Goal: Task Accomplishment & Management: Contribute content

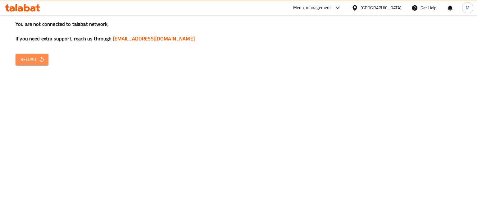
click at [26, 55] on button "Reload" at bounding box center [32, 59] width 33 height 11
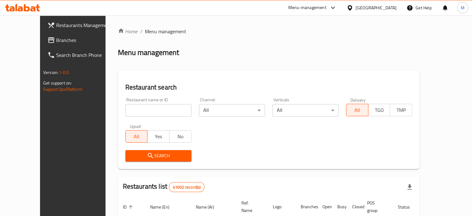
click at [142, 108] on input "search" at bounding box center [158, 110] width 66 height 12
click at [141, 110] on input "search" at bounding box center [158, 110] width 66 height 12
paste input "698241"
click button "Search" at bounding box center [158, 155] width 66 height 11
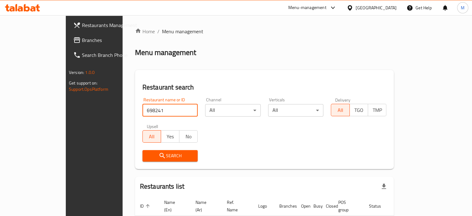
click at [142, 108] on input "698241" at bounding box center [170, 110] width 56 height 12
paste input "87594"
type input "687594"
click button "Search" at bounding box center [170, 155] width 56 height 11
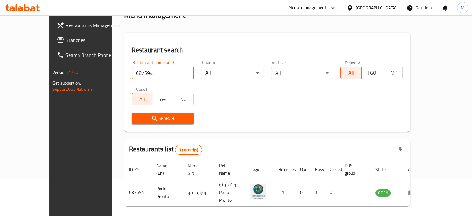
scroll to position [48, 0]
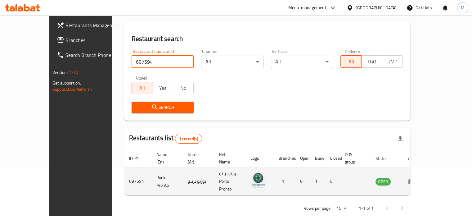
click at [416, 178] on icon "enhanced table" at bounding box center [411, 181] width 7 height 7
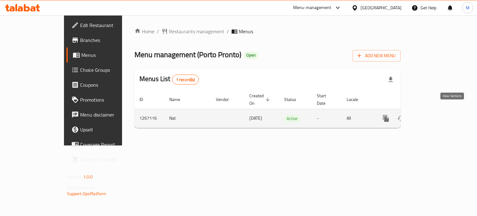
click at [434, 115] on icon "enhanced table" at bounding box center [430, 118] width 7 height 7
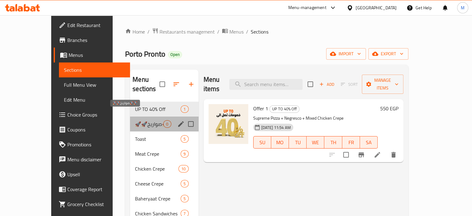
click at [135, 120] on span "🚀🚀صواريخ🚀🚀" at bounding box center [149, 123] width 28 height 7
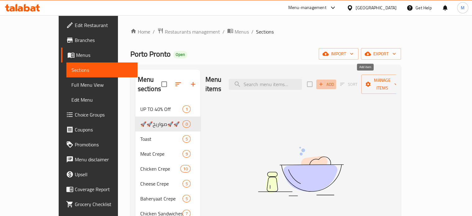
click at [335, 81] on span "Add" at bounding box center [326, 84] width 17 height 7
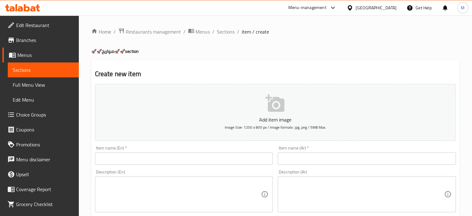
click at [291, 160] on input "text" at bounding box center [367, 158] width 178 height 12
paste input "صاروخ بطاطس"
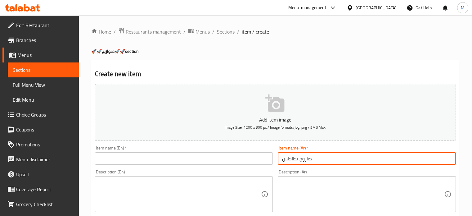
type input "صاروخ بطاطس"
click at [186, 162] on input "text" at bounding box center [184, 158] width 178 height 12
paste input "potato rocket"
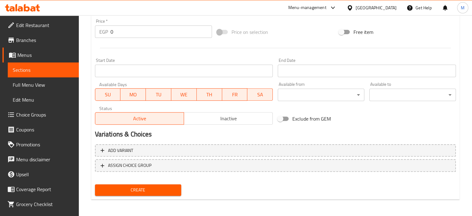
scroll to position [222, 0]
type input "potato rocket"
drag, startPoint x: 114, startPoint y: 31, endPoint x: 102, endPoint y: 27, distance: 12.1
click at [108, 29] on div "EGP 0 Price *" at bounding box center [153, 31] width 117 height 12
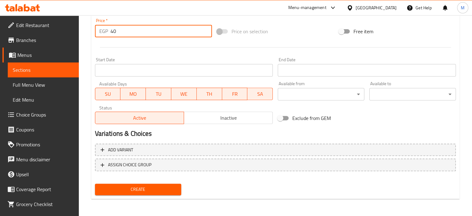
type input "40"
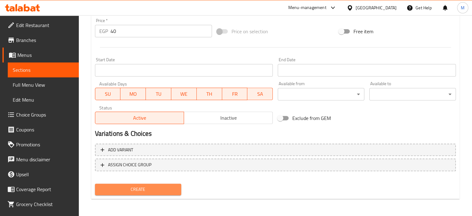
click at [147, 187] on span "Create" at bounding box center [138, 189] width 77 height 8
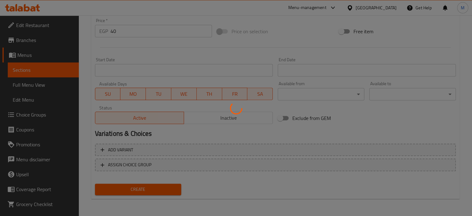
type input "0"
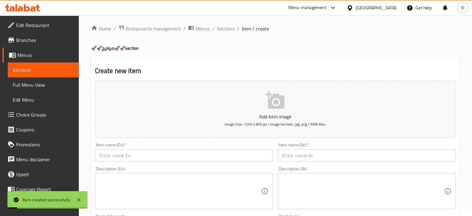
scroll to position [0, 0]
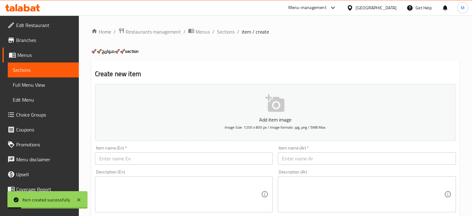
paste input "صاروخ بطاطس مكس صوصات ٤٥"
click at [328, 156] on input "text" at bounding box center [367, 158] width 178 height 12
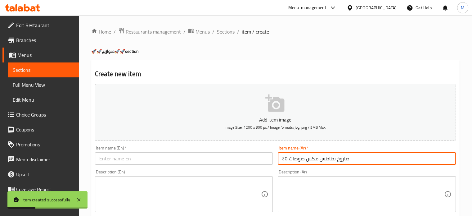
drag, startPoint x: 288, startPoint y: 158, endPoint x: 278, endPoint y: 159, distance: 9.7
click at [279, 159] on input "صاروخ بطاطس مكس صوصات ٤٥" at bounding box center [367, 158] width 178 height 12
click at [319, 157] on input "صاروخ بطاطس مكس صوصات" at bounding box center [367, 158] width 178 height 12
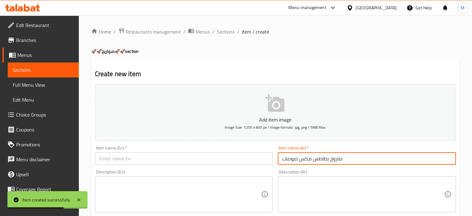
type input "صاروخ بطاطس مكس صوصات"
click at [179, 158] on input "text" at bounding box center [184, 158] width 178 height 12
paste input "Potato Rocket Mix Sauces"
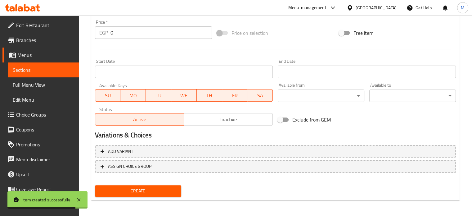
scroll to position [222, 0]
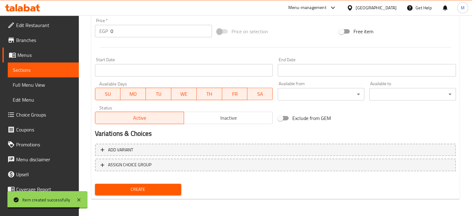
type input "Potato Rocket Mix Sauces"
drag, startPoint x: 115, startPoint y: 30, endPoint x: 108, endPoint y: 30, distance: 6.5
click at [109, 30] on div "EGP 0 Price *" at bounding box center [153, 31] width 117 height 12
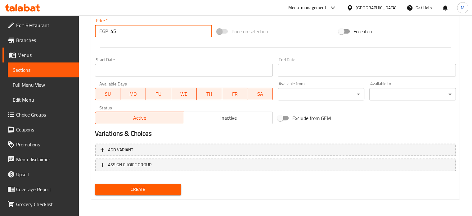
type input "45"
click at [296, 33] on div "Price on selection" at bounding box center [275, 31] width 122 height 17
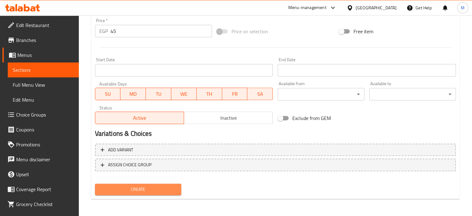
click at [150, 187] on span "Create" at bounding box center [138, 189] width 77 height 8
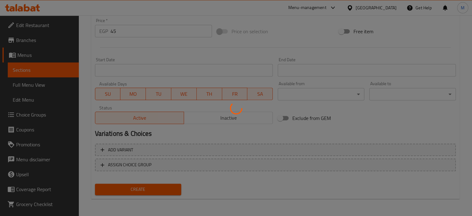
type input "0"
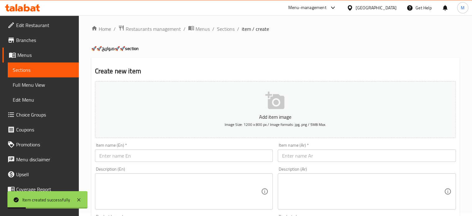
scroll to position [0, 0]
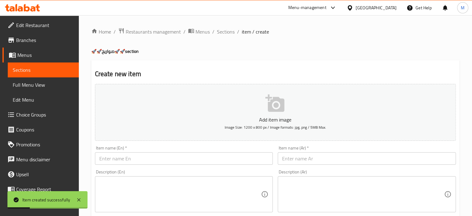
click at [305, 160] on input "text" at bounding box center [367, 158] width 178 height 12
paste input "صاروخ بطاطس موتزريلا ٥٥"
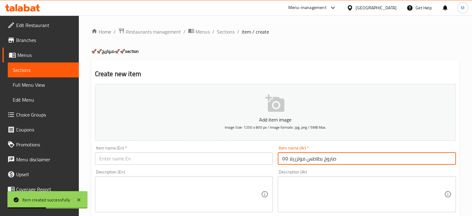
drag, startPoint x: 289, startPoint y: 159, endPoint x: 279, endPoint y: 161, distance: 9.6
click at [279, 161] on input "صاروخ بطاطس موتزريلا ٥٥" at bounding box center [367, 158] width 178 height 12
click at [289, 159] on input "صاروخ بطاطس موتزريلا" at bounding box center [367, 158] width 178 height 12
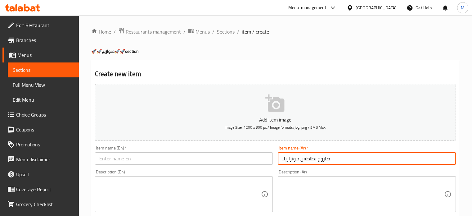
click at [311, 160] on input "صاروخ بطاطس موتزاريلا" at bounding box center [367, 158] width 178 height 12
type input "صاروخ بطاطس موتزاريلا"
click at [138, 157] on input "text" at bounding box center [184, 158] width 178 height 12
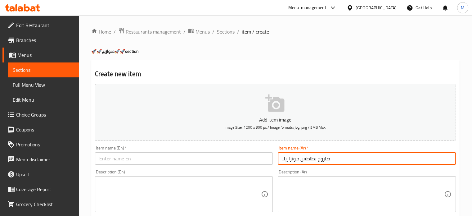
paste input "Mozzarella potato rocket"
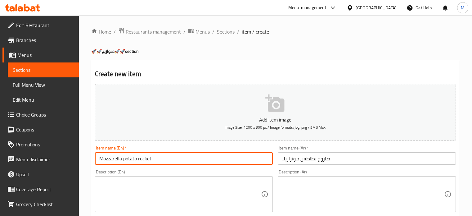
type input "Mozzarella potato rocket"
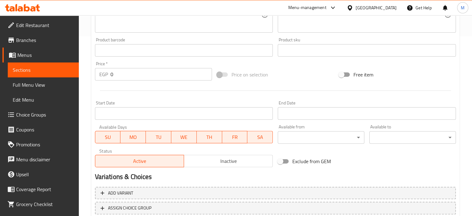
scroll to position [189, 0]
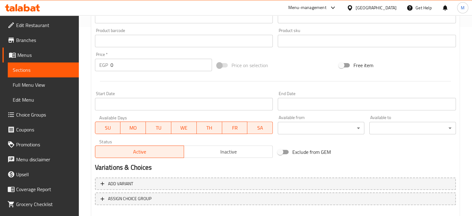
drag, startPoint x: 119, startPoint y: 74, endPoint x: 107, endPoint y: 73, distance: 12.7
click at [107, 73] on div "Price   * EGP 0 Price *" at bounding box center [153, 62] width 122 height 24
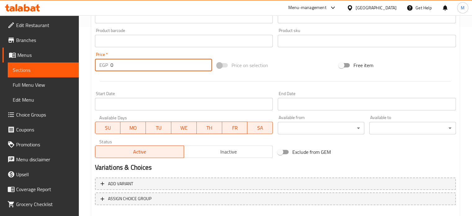
drag, startPoint x: 113, startPoint y: 65, endPoint x: 104, endPoint y: 67, distance: 9.2
click at [106, 66] on div "EGP 0 Price *" at bounding box center [153, 65] width 117 height 12
type input "55"
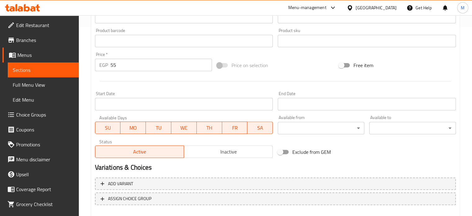
click at [290, 61] on div "Price on selection" at bounding box center [275, 65] width 122 height 17
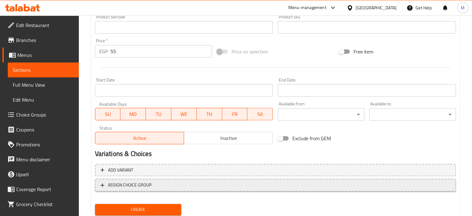
scroll to position [222, 0]
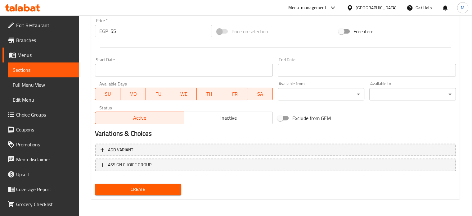
click at [136, 187] on span "Create" at bounding box center [138, 189] width 77 height 8
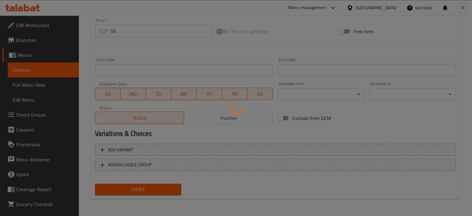
type input "0"
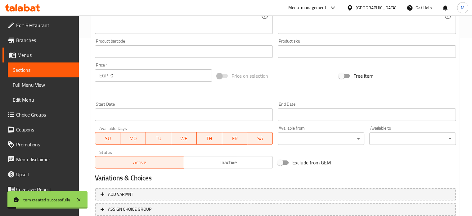
scroll to position [0, 0]
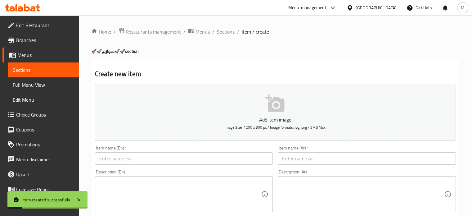
click at [304, 159] on input "text" at bounding box center [367, 158] width 178 height 12
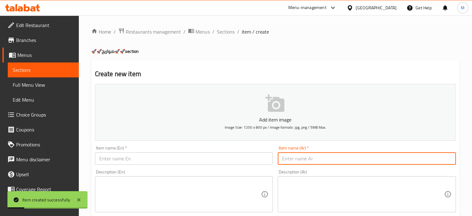
paste input "صاروخ بيض بالموتزريلا ٥٥"
drag, startPoint x: 289, startPoint y: 156, endPoint x: 279, endPoint y: 157, distance: 10.3
click at [281, 157] on input "صاروخ بيض بالموتزريلا ٥٥" at bounding box center [367, 158] width 178 height 12
click at [285, 158] on input "صاروخ بيض بالموتزريلا ٥٥" at bounding box center [367, 158] width 178 height 12
click at [288, 160] on input "صاروخ بيض بالموتزريلا ٥٥" at bounding box center [367, 158] width 178 height 12
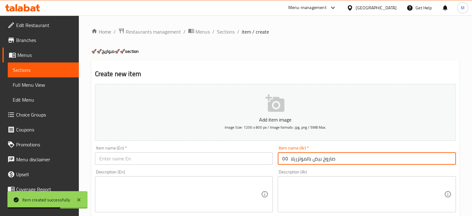
click at [284, 155] on input "صاروخ بيض بالموتزريلا ٥٥" at bounding box center [367, 158] width 178 height 12
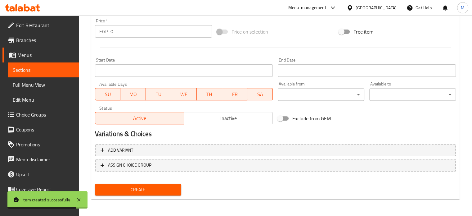
scroll to position [222, 0]
type input "صاروخ بيض بالموتزريلا"
drag, startPoint x: 110, startPoint y: 32, endPoint x: 104, endPoint y: 31, distance: 6.9
click at [108, 31] on div "EGP 0 Price *" at bounding box center [153, 31] width 117 height 12
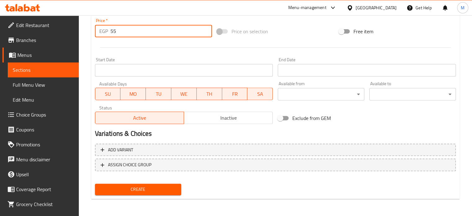
type input "55"
click at [298, 31] on div "Price on selection" at bounding box center [275, 31] width 122 height 17
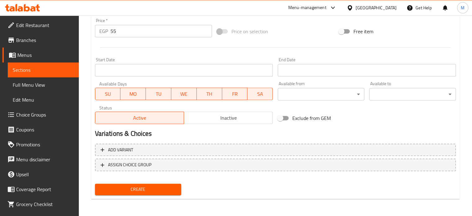
scroll to position [0, 0]
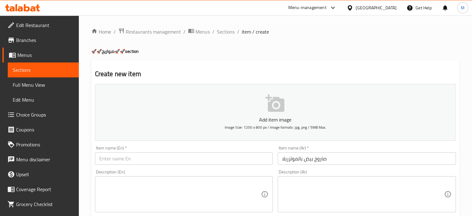
click at [305, 157] on input "صاروخ بيض بالموتزريلا" at bounding box center [367, 158] width 178 height 12
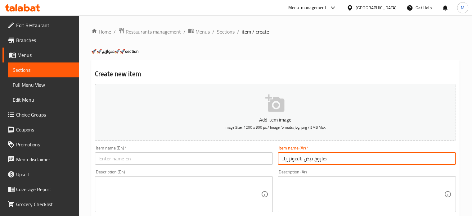
click at [305, 157] on input "صاروخ بيض بالموتزريلا" at bounding box center [367, 158] width 178 height 12
click at [205, 156] on input "text" at bounding box center [184, 158] width 178 height 12
paste input "Egg rocket with mozzarella"
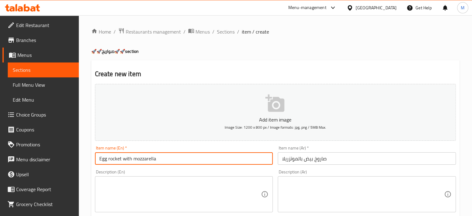
type input "Egg rocket with mozzarella"
click at [289, 157] on input "صاروخ بيض بالموتزريلا" at bounding box center [367, 158] width 178 height 12
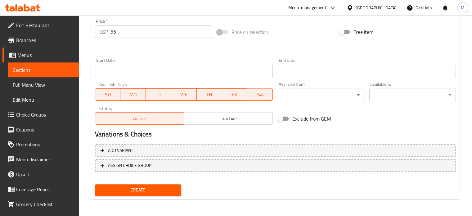
scroll to position [222, 0]
type input "صاروخ بيض بالموتزاريلا"
click at [159, 185] on span "Create" at bounding box center [138, 189] width 77 height 8
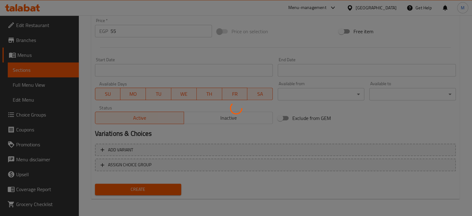
type input "0"
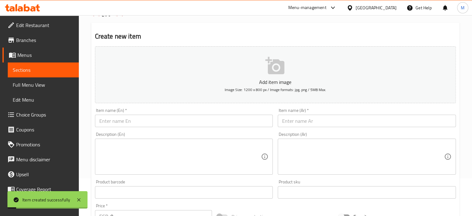
scroll to position [0, 0]
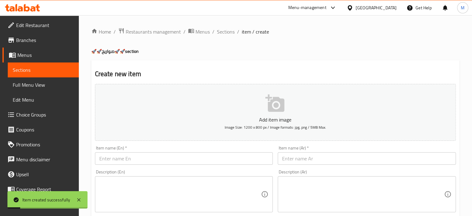
click at [304, 161] on input "text" at bounding box center [367, 158] width 178 height 12
paste input "صاروخ بيض بالبسطرمه ٦٠"
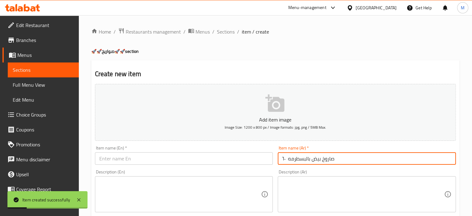
click at [284, 156] on input "صاروخ بيض بالبسطرمه ٦٠" at bounding box center [367, 158] width 178 height 12
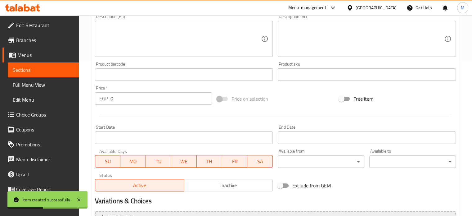
scroll to position [222, 0]
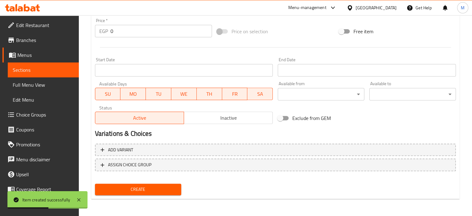
type input "صاروخ بيض بالبسطرمه"
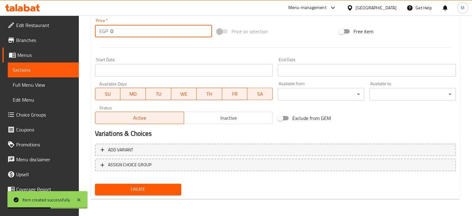
drag, startPoint x: 123, startPoint y: 29, endPoint x: 105, endPoint y: 34, distance: 19.1
click at [106, 33] on div "EGP 0 Price *" at bounding box center [153, 31] width 117 height 12
type input "60"
click at [301, 32] on div "Price on selection" at bounding box center [275, 31] width 122 height 17
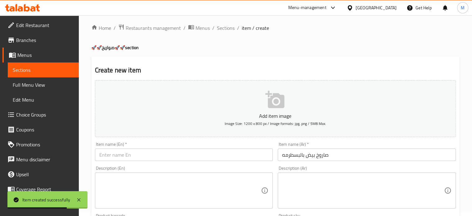
scroll to position [0, 0]
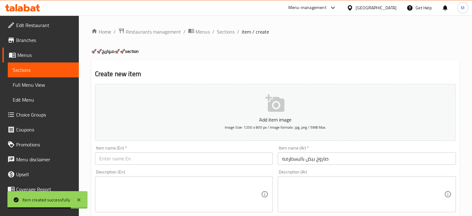
click at [303, 159] on input "صاروخ بيض بالبسطرمه" at bounding box center [367, 158] width 178 height 12
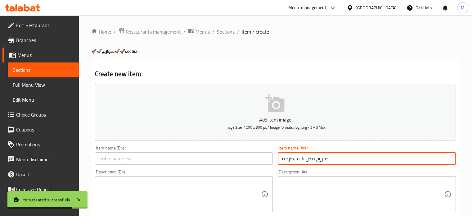
click at [303, 159] on input "صاروخ بيض بالبسطرمه" at bounding box center [367, 158] width 178 height 12
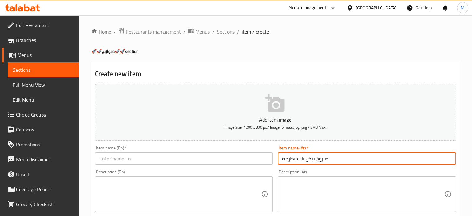
click at [137, 158] on input "text" at bounding box center [184, 158] width 178 height 12
paste input "Egg rocket with pastrami"
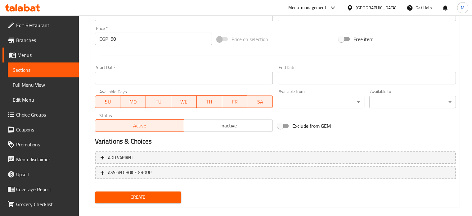
scroll to position [222, 0]
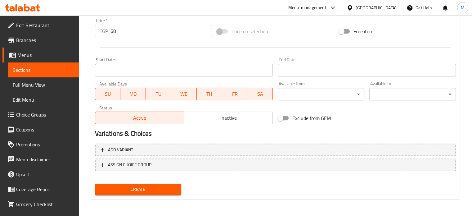
type input "Egg rocket with pastrami"
click at [149, 192] on span "Create" at bounding box center [138, 189] width 77 height 8
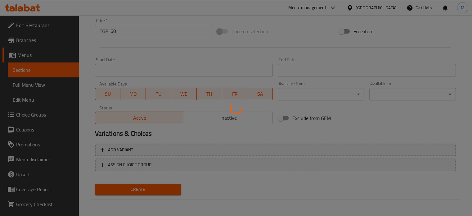
type input "0"
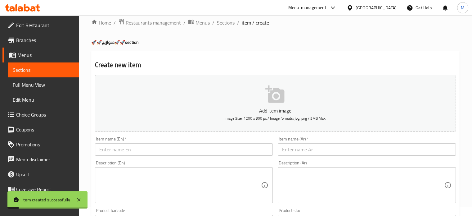
scroll to position [0, 0]
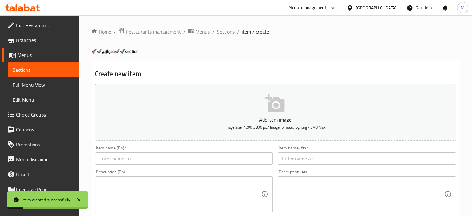
click at [304, 157] on input "text" at bounding box center [367, 158] width 178 height 12
paste input "صاروخ بيض بالهوت دوج ٧٠"
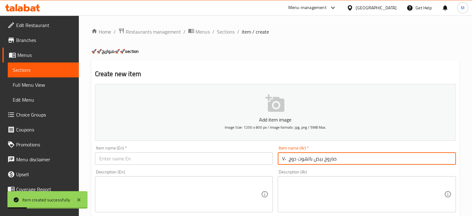
click at [284, 157] on input "صاروخ بيض بالهوت دوج ٧٠" at bounding box center [367, 158] width 178 height 12
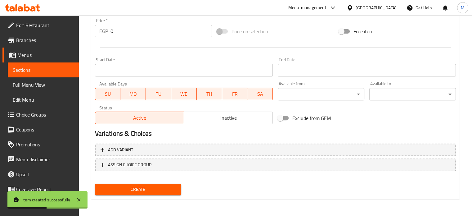
type input "صاروخ بيض بالهوت دوج"
click at [109, 32] on div "EGP 0 Price *" at bounding box center [153, 31] width 117 height 12
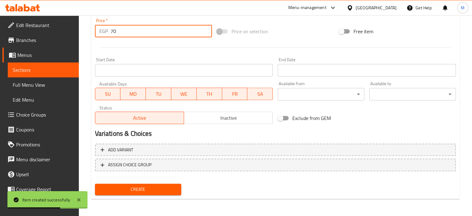
type input "70"
click at [307, 35] on div "Price on selection" at bounding box center [275, 31] width 122 height 17
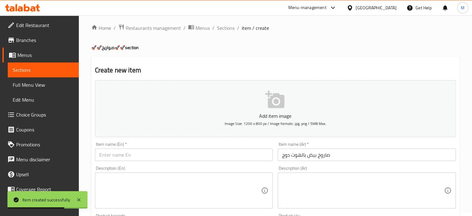
scroll to position [0, 0]
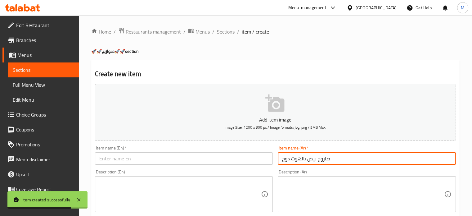
click at [298, 155] on input "صاروخ بيض بالهوت دوج" at bounding box center [367, 158] width 178 height 12
click at [155, 158] on input "text" at bounding box center [184, 158] width 178 height 12
paste input "Egg and Hot Dog Rocket"
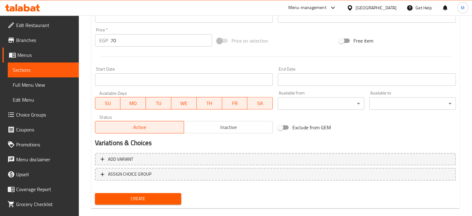
scroll to position [222, 0]
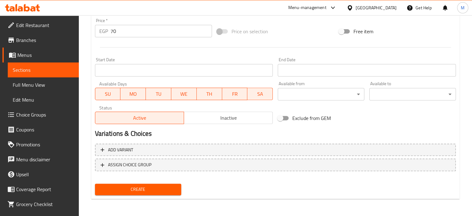
type input "Egg and Hot Dog Rocket"
click at [146, 191] on span "Create" at bounding box center [138, 189] width 77 height 8
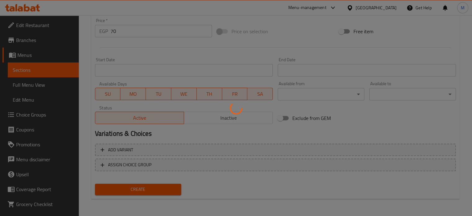
type input "0"
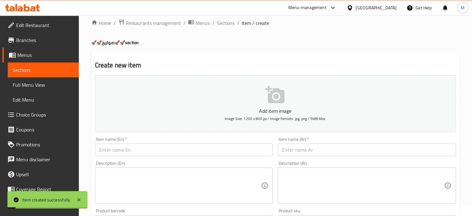
scroll to position [0, 0]
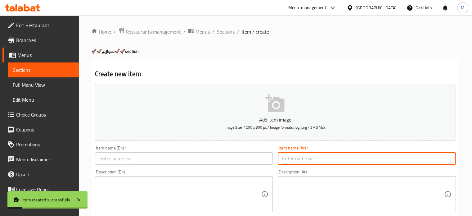
click at [307, 160] on input "text" at bounding box center [367, 158] width 178 height 12
paste input "صاروخ مكس جبن ٦٠"
click at [282, 157] on input "صاروخ مكس جبن ٦٠" at bounding box center [367, 158] width 178 height 12
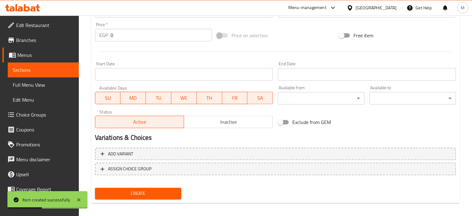
scroll to position [222, 0]
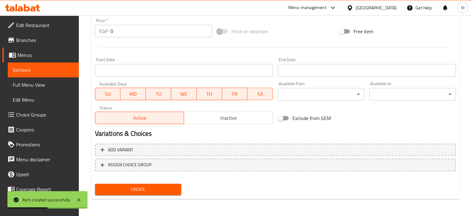
type input "صاروخ مكس جبن"
drag, startPoint x: 124, startPoint y: 35, endPoint x: 102, endPoint y: 34, distance: 22.4
click at [103, 35] on div "EGP 0 Price *" at bounding box center [153, 31] width 117 height 12
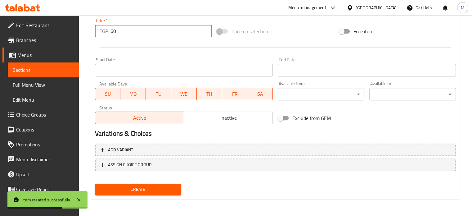
type input "60"
click at [276, 28] on div "Price on selection" at bounding box center [275, 31] width 122 height 17
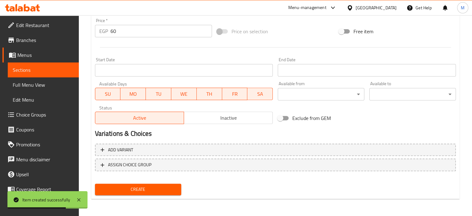
scroll to position [0, 0]
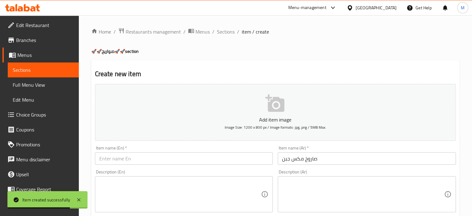
click at [299, 159] on input "صاروخ مكس جبن" at bounding box center [367, 158] width 178 height 12
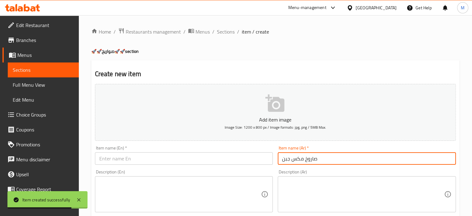
click at [299, 159] on input "صاروخ مكس جبن" at bounding box center [367, 158] width 178 height 12
click at [133, 164] on input "text" at bounding box center [184, 158] width 178 height 12
paste input "Mixed cheese rocket"
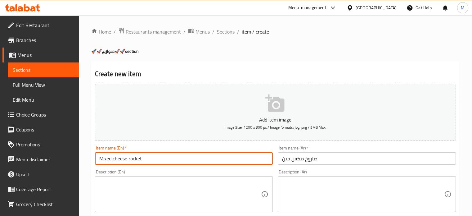
scroll to position [222, 0]
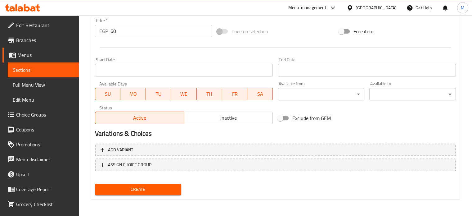
type input "Mixed cheese rocket"
click at [150, 190] on span "Create" at bounding box center [138, 189] width 77 height 8
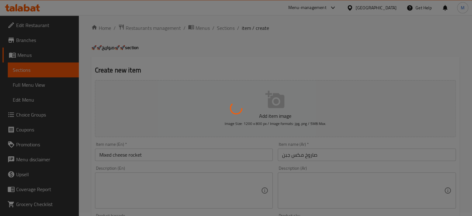
scroll to position [0, 0]
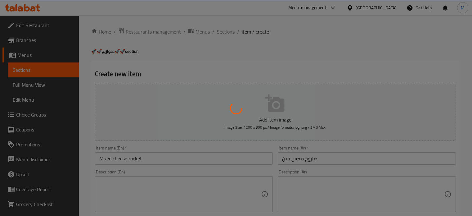
type input "0"
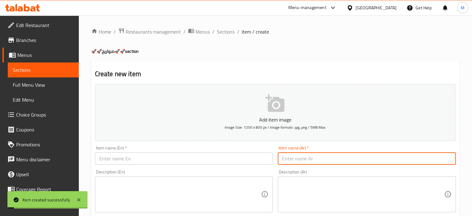
click at [290, 164] on input "text" at bounding box center [367, 158] width 178 height 12
paste input "صاروخ مكس جبن بالبسطرمه ٧٠"
click at [283, 158] on input "صاروخ مكس جبن بالبسطرمه ٧٠" at bounding box center [367, 158] width 178 height 12
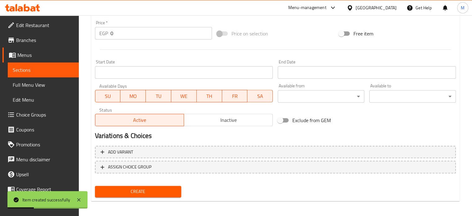
scroll to position [222, 0]
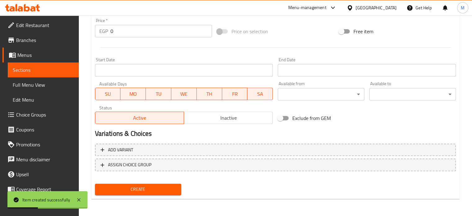
type input "صاروخ مكس جبن بالبسطرمه"
click at [108, 31] on div "EGP 0 Price *" at bounding box center [153, 31] width 117 height 12
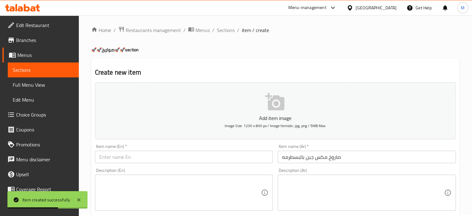
scroll to position [0, 0]
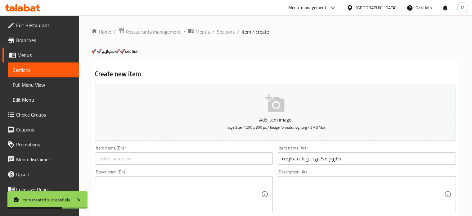
type input "70"
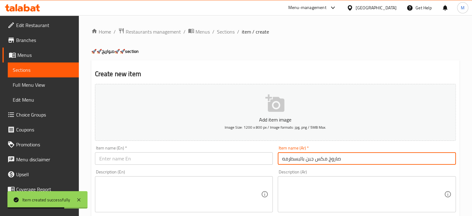
click at [302, 155] on input "صاروخ مكس جبن بالبسطرمه" at bounding box center [367, 158] width 178 height 12
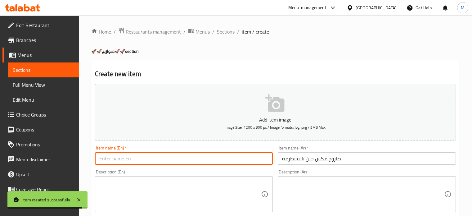
click at [129, 160] on input "text" at bounding box center [184, 158] width 178 height 12
paste input "Mixed cheese rocket with pastrami"
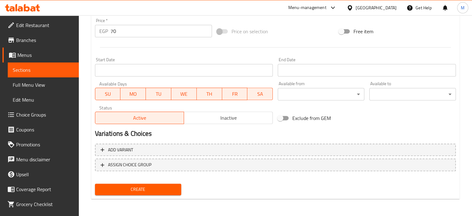
type input "Mixed cheese rocket with pastrami"
click at [133, 190] on span "Create" at bounding box center [138, 189] width 77 height 8
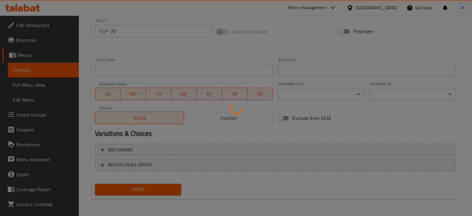
type input "0"
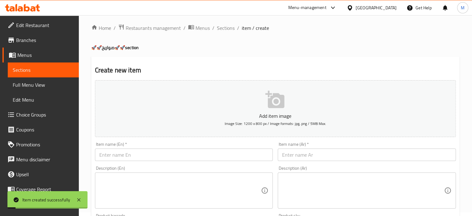
scroll to position [0, 0]
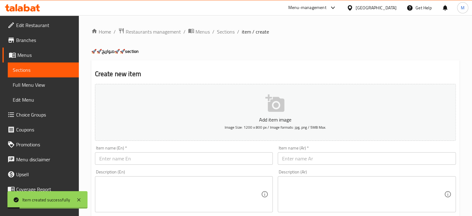
click at [312, 155] on input "text" at bounding box center [367, 158] width 178 height 12
paste input "صاروخ بطاطس بالبسطرمه ٧٠"
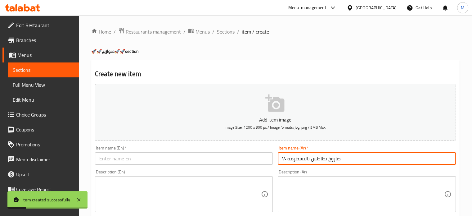
click at [283, 159] on input "صاروخ بطاطس بالبسطرمه ٧٠" at bounding box center [367, 158] width 178 height 12
click at [283, 158] on input "صاروخ بطاطس بالبسطرمه" at bounding box center [367, 158] width 178 height 12
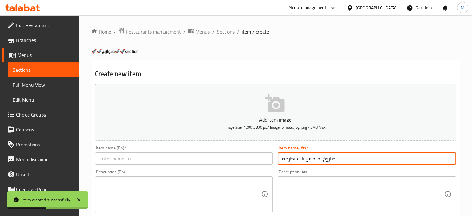
type input "صاروخ بطاطس بالبسطرمه"
click at [142, 155] on input "text" at bounding box center [184, 158] width 178 height 12
paste input "Potato rocket with pastrami"
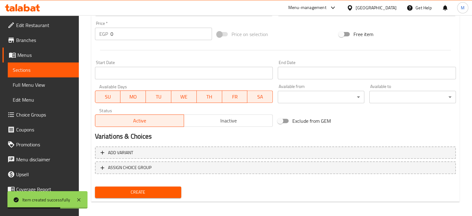
scroll to position [222, 0]
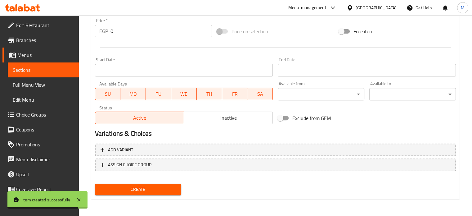
type input "Potato rocket with pastrami"
click at [107, 31] on div "EGP 0 Price *" at bounding box center [153, 31] width 117 height 12
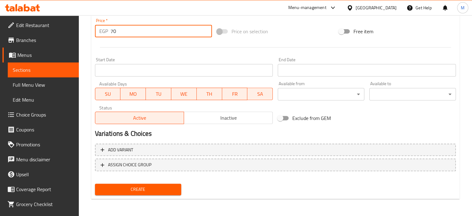
type input "70"
click at [135, 183] on button "Create" at bounding box center [138, 188] width 87 height 11
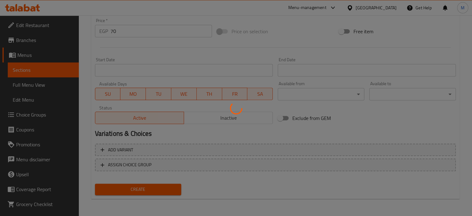
type input "0"
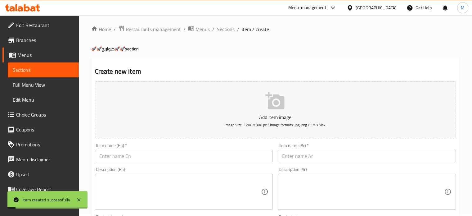
scroll to position [0, 0]
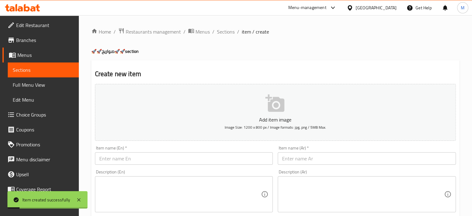
click at [308, 158] on input "text" at bounding box center [367, 158] width 178 height 12
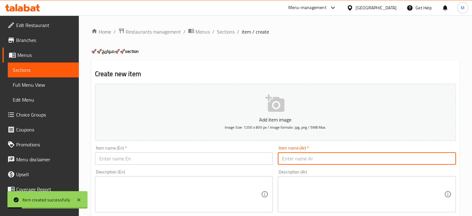
paste input "صاروخ هوت دوج ٦٠"
click at [284, 158] on input "صاروخ هوت دوج ٦٠" at bounding box center [367, 158] width 178 height 12
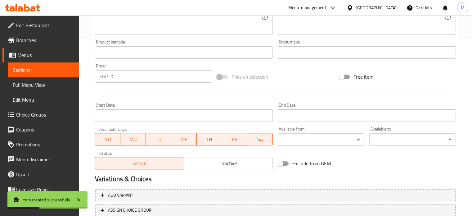
scroll to position [222, 0]
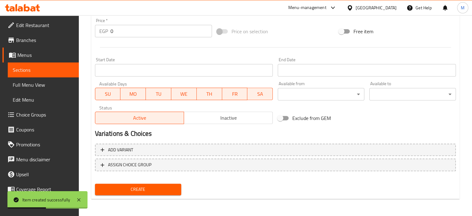
type input "صاروخ هوت دوج"
click at [94, 29] on div "Price   * EGP 0 Price *" at bounding box center [153, 28] width 122 height 24
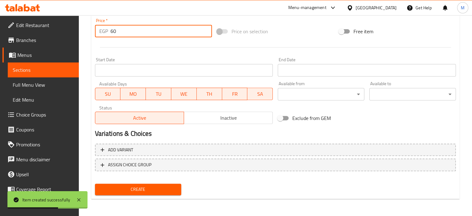
type input "60"
click at [298, 28] on div "Price on selection" at bounding box center [275, 31] width 122 height 17
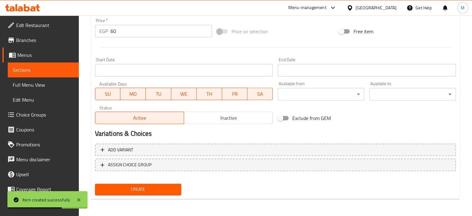
scroll to position [0, 0]
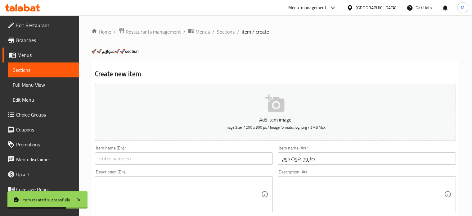
click at [299, 159] on input "صاروخ هوت دوج" at bounding box center [367, 158] width 178 height 12
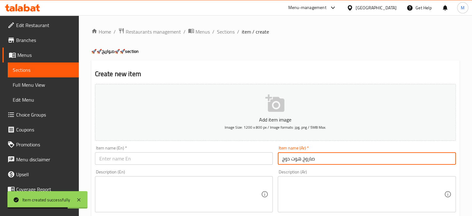
click at [299, 159] on input "صاروخ هوت دوج" at bounding box center [367, 158] width 178 height 12
click at [130, 155] on input "text" at bounding box center [184, 158] width 178 height 12
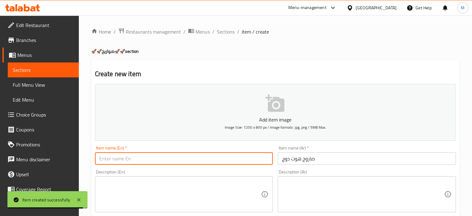
paste input "Hot Dog Rocket"
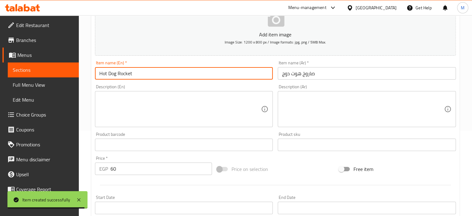
scroll to position [222, 0]
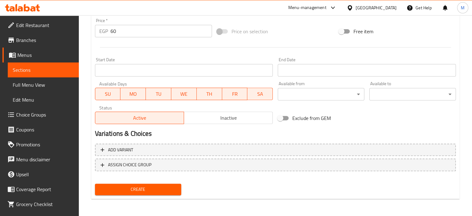
type input "Hot Dog Rocket"
click at [144, 187] on span "Create" at bounding box center [138, 189] width 77 height 8
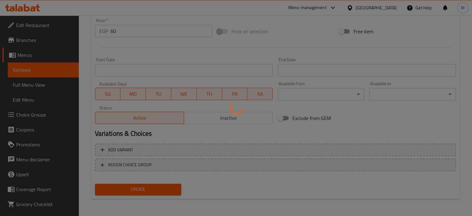
type input "0"
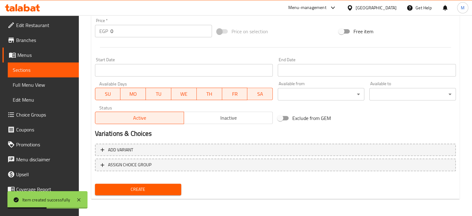
scroll to position [0, 0]
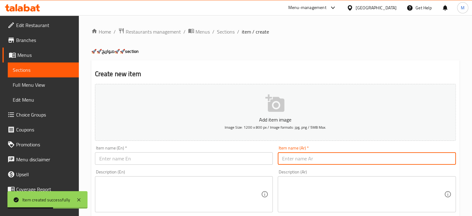
click at [312, 155] on input "text" at bounding box center [367, 158] width 178 height 12
paste input "صاروخ مكس جبن هوت دوج ٧٥"
click at [283, 158] on input "صاروخ مكس جبن هوت دوج ٧٥" at bounding box center [367, 158] width 178 height 12
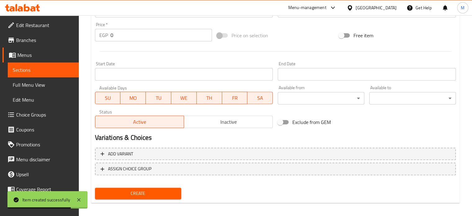
scroll to position [222, 0]
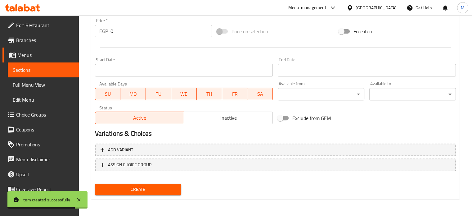
type input "صاروخ مكس جبن هوت دوج"
drag, startPoint x: 122, startPoint y: 33, endPoint x: 104, endPoint y: 27, distance: 18.8
click at [107, 28] on div "EGP 0 Price *" at bounding box center [153, 31] width 117 height 12
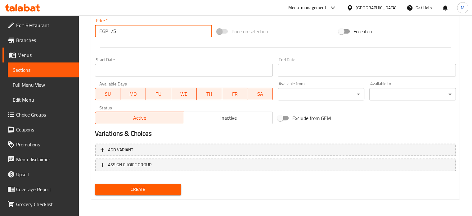
type input "75"
click at [320, 40] on div at bounding box center [275, 47] width 366 height 15
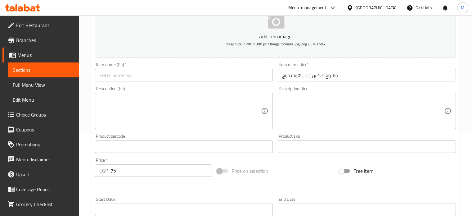
scroll to position [0, 0]
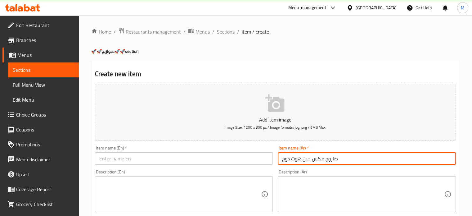
click at [305, 160] on input "صاروخ مكس جبن هوت دوج" at bounding box center [367, 158] width 178 height 12
click at [125, 157] on input "text" at bounding box center [184, 158] width 178 height 12
paste input "Rocket Mix Cheese Hot Dog"
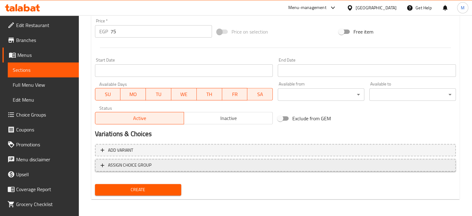
scroll to position [222, 0]
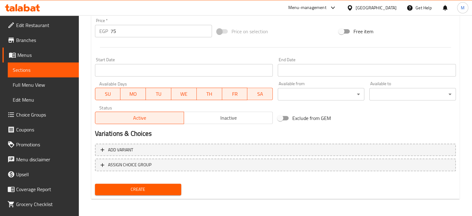
type input "Rocket Mix Cheese Hot Dog"
click at [133, 188] on span "Create" at bounding box center [138, 189] width 77 height 8
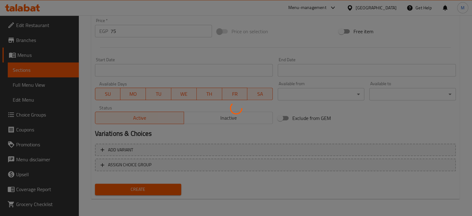
type input "0"
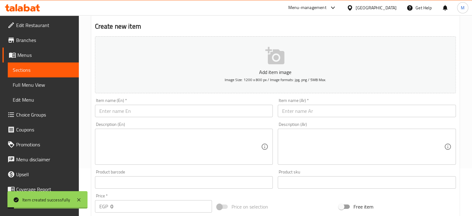
scroll to position [0, 0]
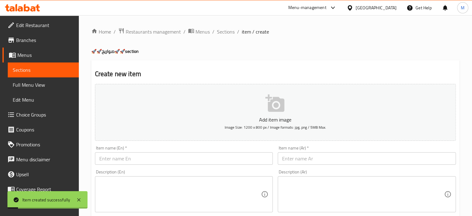
click at [307, 157] on input "text" at bounding box center [367, 158] width 178 height 12
paste input "صاروخ مكس سموك ٧٥"
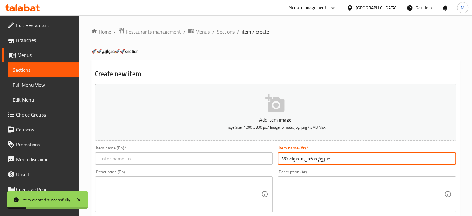
click at [285, 158] on input "صاروخ مكس سموك ٧٥" at bounding box center [367, 158] width 178 height 12
click at [285, 157] on input "صاروخ مكس سموك ٧٥" at bounding box center [367, 158] width 178 height 12
click at [284, 158] on input "صاروخ مكس سموك ٧٥" at bounding box center [367, 158] width 178 height 12
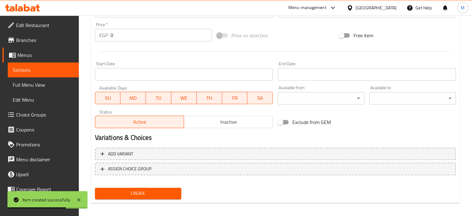
scroll to position [222, 0]
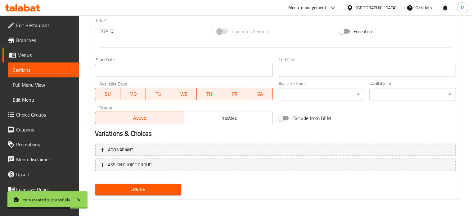
type input "صاروخ مكس سموك"
drag, startPoint x: 115, startPoint y: 38, endPoint x: 92, endPoint y: 37, distance: 23.0
click at [96, 38] on div "Price   * EGP 0 Price *" at bounding box center [153, 28] width 122 height 24
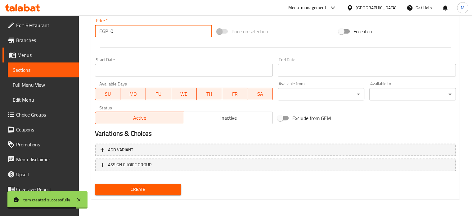
drag, startPoint x: 114, startPoint y: 33, endPoint x: 106, endPoint y: 33, distance: 7.2
click at [106, 33] on div "EGP 0 Price *" at bounding box center [153, 31] width 117 height 12
type input "75"
click at [299, 33] on div "Price on selection" at bounding box center [275, 31] width 122 height 17
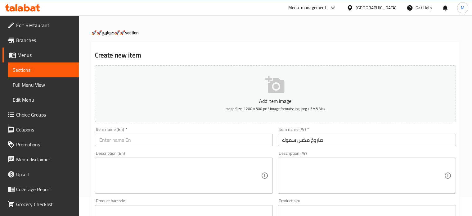
scroll to position [0, 0]
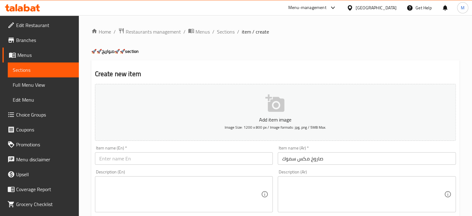
click at [308, 159] on input "صاروخ مكس سموك" at bounding box center [367, 158] width 178 height 12
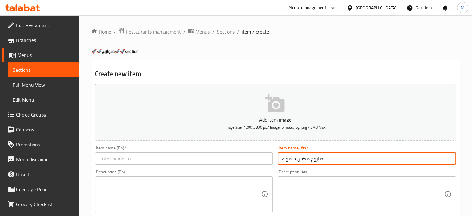
click at [308, 159] on input "صاروخ مكس سموك" at bounding box center [367, 158] width 178 height 12
click at [167, 146] on div "Item name (En)   * Item name (En) *" at bounding box center [184, 155] width 178 height 19
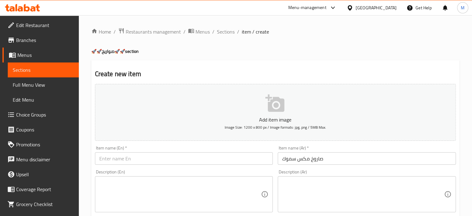
click at [166, 160] on input "text" at bounding box center [184, 158] width 178 height 12
paste input "Mix Smoke Rocket"
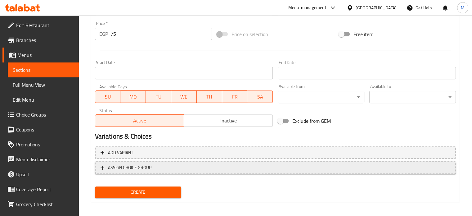
scroll to position [222, 0]
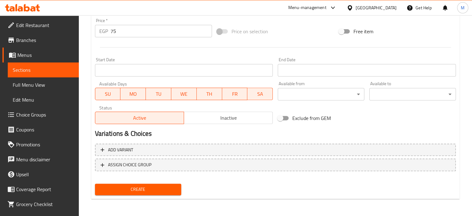
type input "Mix Smoke Rocket"
click at [148, 189] on span "Create" at bounding box center [138, 189] width 77 height 8
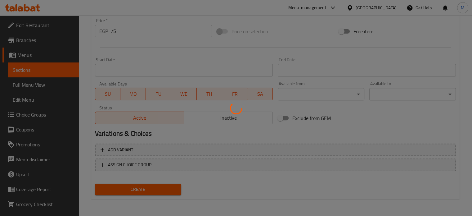
type input "0"
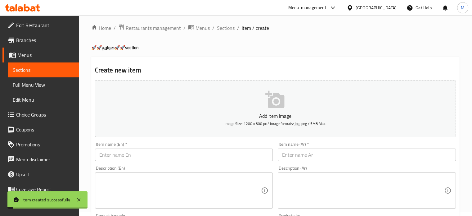
scroll to position [0, 0]
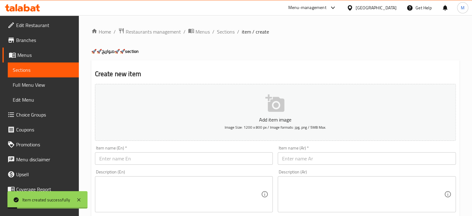
click at [318, 160] on input "text" at bounding box center [367, 158] width 178 height 12
paste input "صاروخ كفته ٦٥"
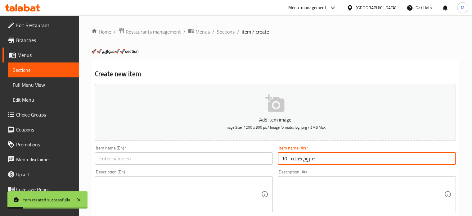
click at [284, 159] on input "صاروخ كفته ٦٥" at bounding box center [367, 158] width 178 height 12
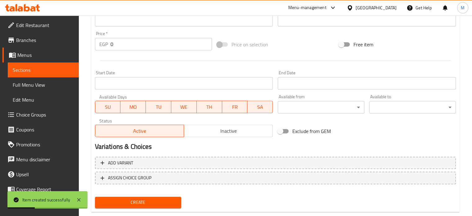
scroll to position [222, 0]
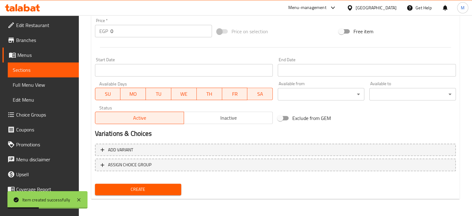
type input "صاروخ كفته"
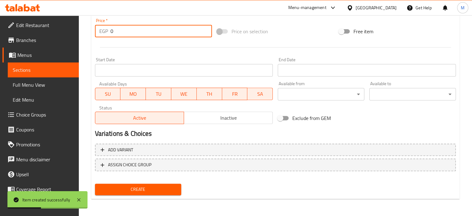
drag, startPoint x: 110, startPoint y: 32, endPoint x: 99, endPoint y: 34, distance: 11.8
click at [101, 35] on div "EGP 0 Price *" at bounding box center [153, 31] width 117 height 12
type input "65"
click at [283, 33] on div "Price on selection" at bounding box center [275, 31] width 122 height 17
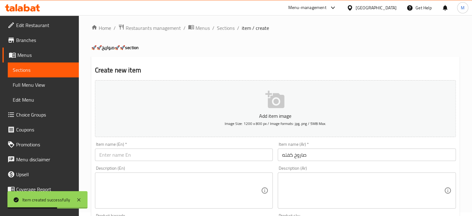
scroll to position [0, 0]
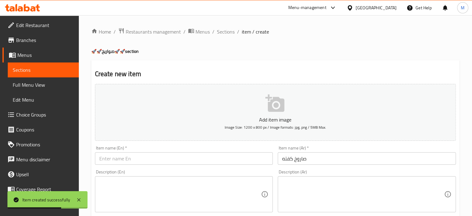
click at [293, 164] on input "صاروخ كفته" at bounding box center [367, 158] width 178 height 12
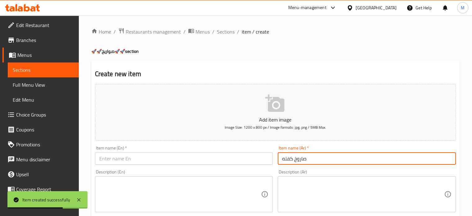
click at [293, 164] on input "صاروخ كفته" at bounding box center [367, 158] width 178 height 12
click at [137, 157] on input "text" at bounding box center [184, 158] width 178 height 12
paste input "Kafta missile"
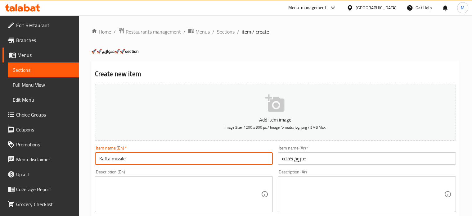
click at [118, 157] on input "Kafta missile" at bounding box center [184, 158] width 178 height 12
click at [104, 158] on input "Kafta Rocket" at bounding box center [184, 158] width 178 height 12
type input "Kofta Rocket"
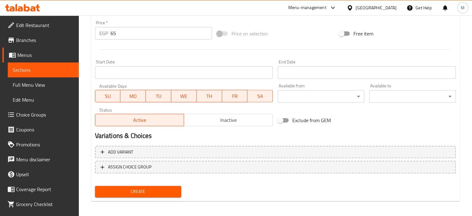
scroll to position [222, 0]
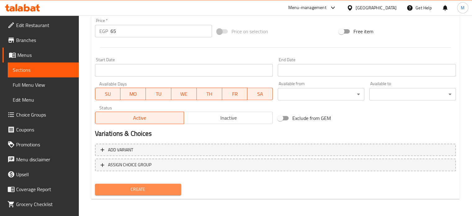
click at [146, 190] on span "Create" at bounding box center [138, 189] width 77 height 8
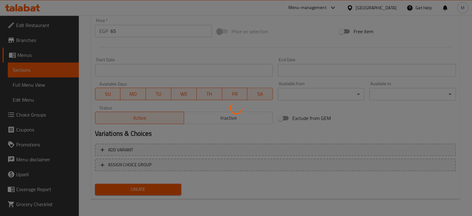
type input "0"
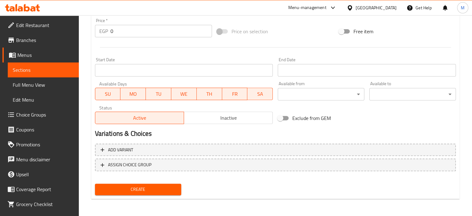
scroll to position [0, 0]
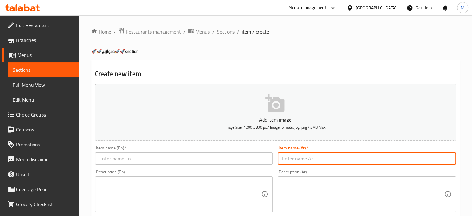
drag, startPoint x: 311, startPoint y: 158, endPoint x: 308, endPoint y: 160, distance: 3.5
click at [310, 158] on input "text" at bounding box center [367, 158] width 178 height 12
paste input "صاروخ كبده اسكندراني ٦٠"
click at [284, 158] on input "صاروخ كبده اسكندراني ٦٠" at bounding box center [367, 158] width 178 height 12
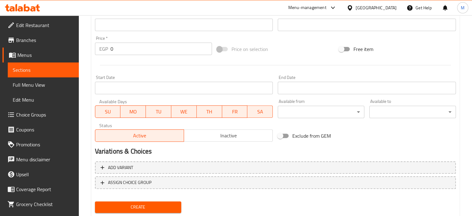
scroll to position [222, 0]
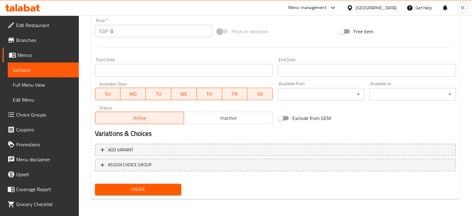
type input "صاروخ كبده اسكندراني"
click at [102, 33] on div "EGP 0 Price *" at bounding box center [153, 31] width 117 height 12
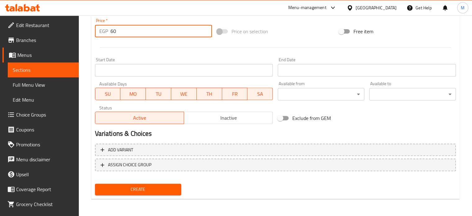
type input "60"
click at [288, 32] on div "Price on selection" at bounding box center [275, 31] width 122 height 17
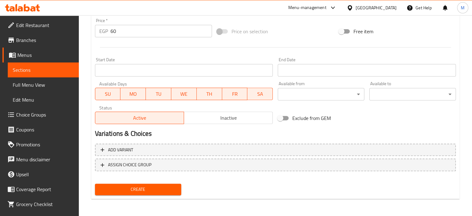
scroll to position [0, 0]
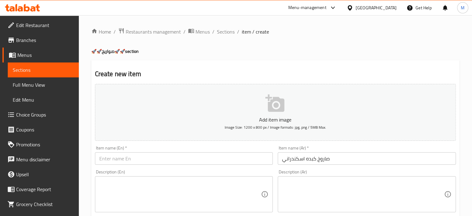
click at [303, 155] on input "صاروخ كبده اسكندراني" at bounding box center [367, 158] width 178 height 12
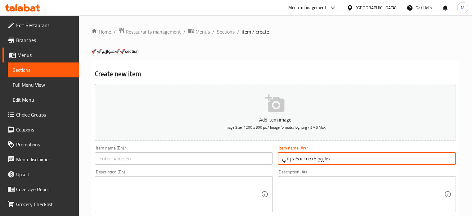
click at [303, 155] on input "صاروخ كبده اسكندراني" at bounding box center [367, 158] width 178 height 12
paste input "Alexandrian liver missile"
click at [128, 155] on input "text" at bounding box center [184, 158] width 178 height 12
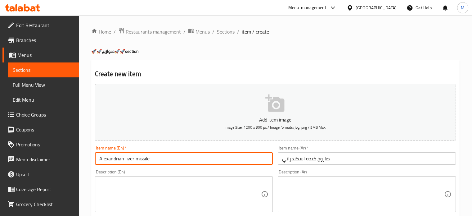
click at [142, 160] on input "Alexandrian liver missile" at bounding box center [184, 158] width 178 height 12
type input "Alexandrian liver rocket"
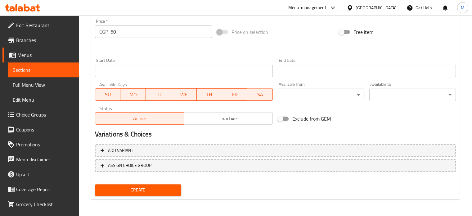
scroll to position [222, 0]
click at [139, 187] on span "Create" at bounding box center [138, 189] width 77 height 8
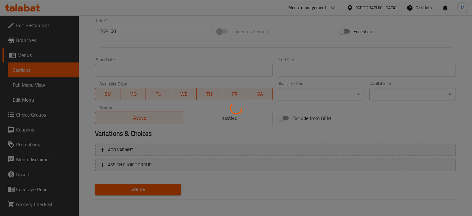
type input "0"
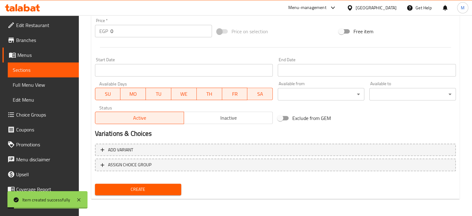
scroll to position [0, 0]
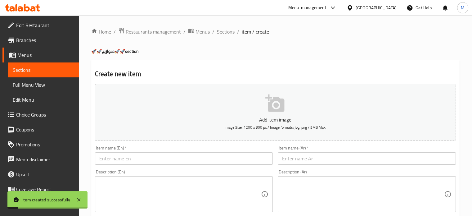
click at [312, 162] on input "text" at bounding box center [367, 158] width 178 height 12
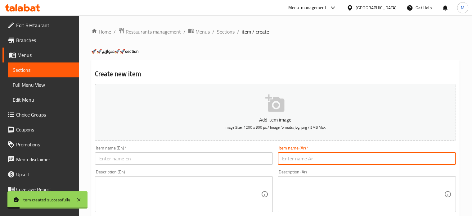
paste input "صاروخ سجق ٦٥"
click at [285, 157] on input "صاروخ سجق ٦٥" at bounding box center [367, 158] width 178 height 12
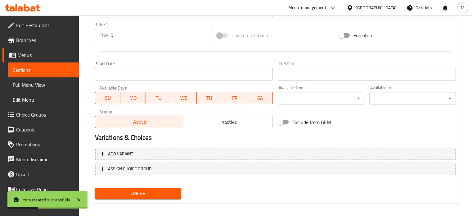
scroll to position [222, 0]
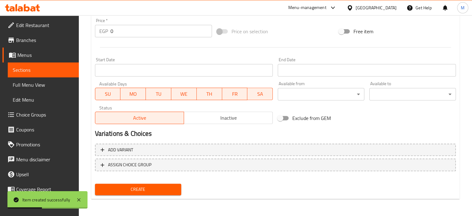
type input "صاروخ سجق"
click at [109, 33] on div "EGP 0 Price *" at bounding box center [153, 31] width 117 height 12
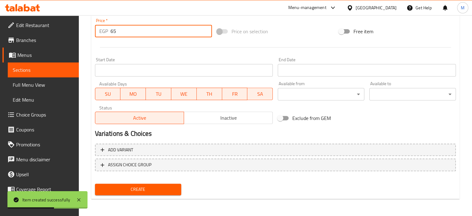
type input "65"
click at [307, 40] on div at bounding box center [275, 47] width 366 height 15
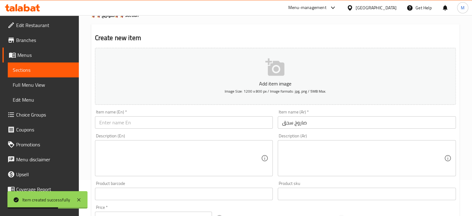
scroll to position [0, 0]
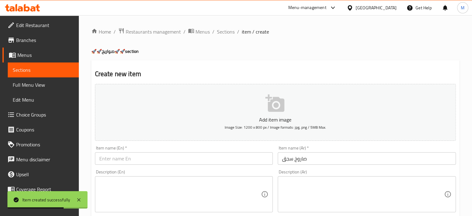
click at [290, 159] on input "صاروخ سجق" at bounding box center [367, 158] width 178 height 12
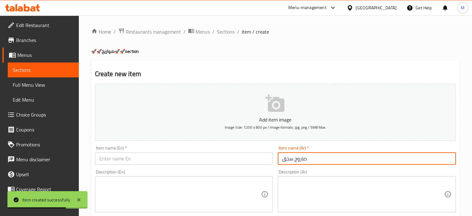
click at [290, 159] on input "صاروخ سجق" at bounding box center [367, 158] width 178 height 12
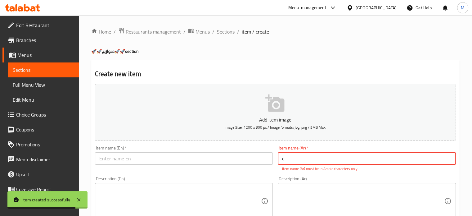
type input "صاروخ سجق"
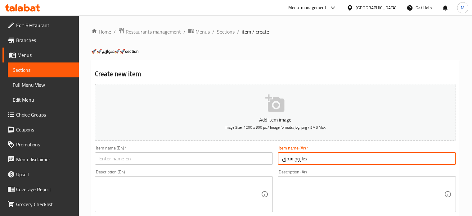
click at [137, 160] on input "text" at bounding box center [184, 158] width 178 height 12
paste input "Sausage rocket"
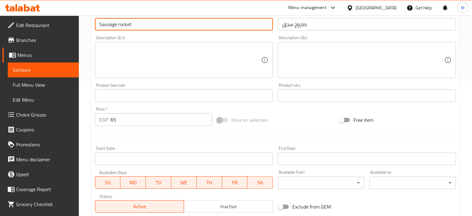
scroll to position [222, 0]
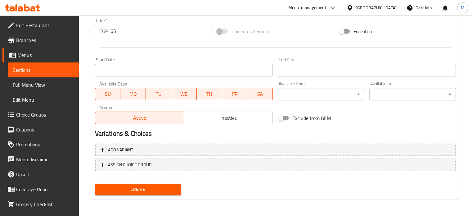
type input "Sausage rocket"
click at [136, 192] on span "Create" at bounding box center [138, 189] width 77 height 8
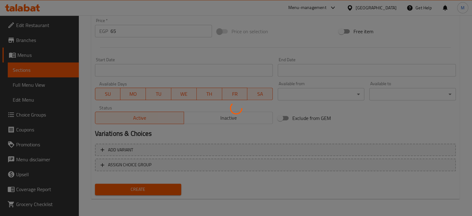
type input "0"
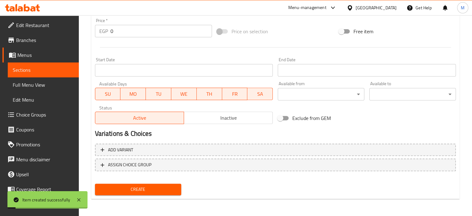
scroll to position [0, 0]
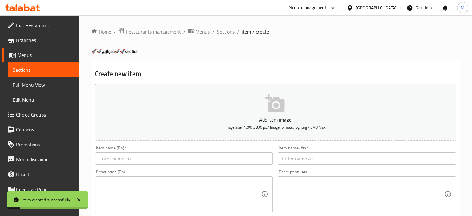
click at [302, 157] on input "text" at bounding box center [367, 158] width 178 height 12
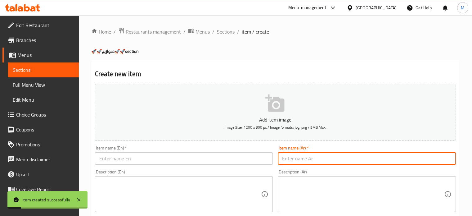
paste input "صاروخ برجر ٧٠"
click at [283, 157] on input "صاروخ برجر ٧٠" at bounding box center [367, 158] width 178 height 12
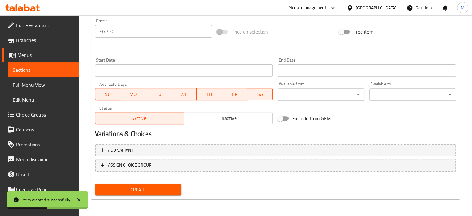
scroll to position [222, 0]
type input "صاروخ برجر"
click at [107, 32] on div "EGP 0 Price *" at bounding box center [153, 31] width 117 height 12
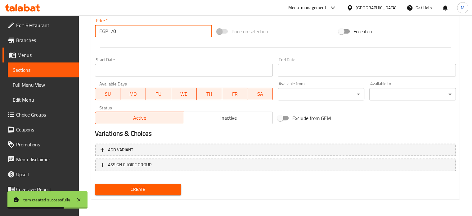
type input "70"
click at [290, 30] on div "Price on selection" at bounding box center [275, 31] width 122 height 17
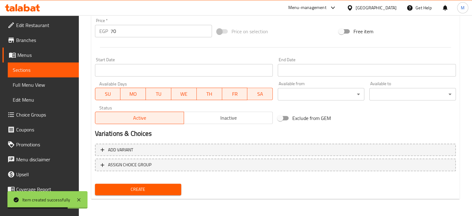
scroll to position [0, 0]
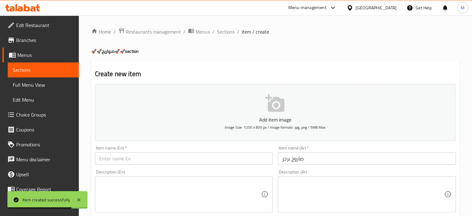
click at [288, 160] on input "صاروخ برجر" at bounding box center [367, 158] width 178 height 12
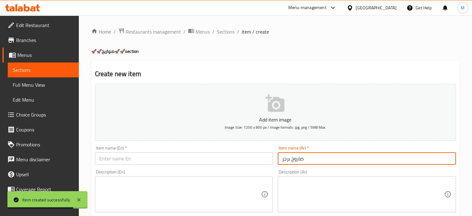
click at [288, 160] on input "صاروخ برجر" at bounding box center [367, 158] width 178 height 12
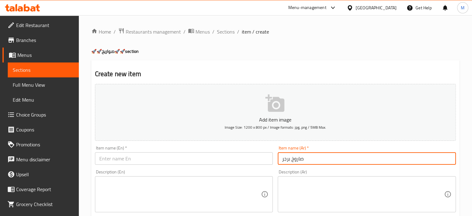
click at [132, 153] on input "text" at bounding box center [184, 158] width 178 height 12
paste input "Burger Rocket"
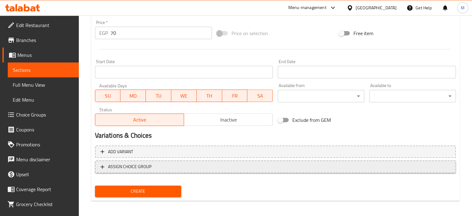
scroll to position [222, 0]
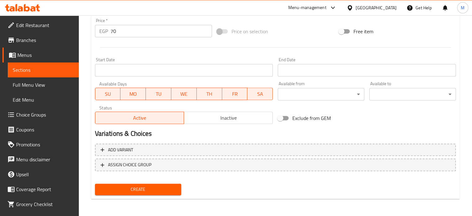
type input "Burger Rocket"
click at [128, 191] on span "Create" at bounding box center [138, 189] width 77 height 8
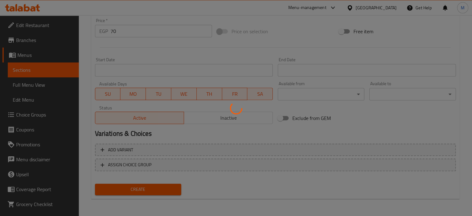
type input "0"
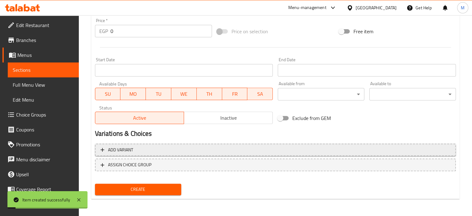
scroll to position [0, 0]
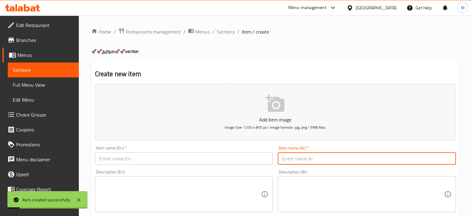
click at [311, 161] on input "text" at bounding box center [367, 158] width 178 height 12
paste input "صاروخ مكس جريل (كفته وسجق شيش) ٨٥"
click at [285, 159] on input "صاروخ مكس جريل (كفته وسجق شيش) ٨٥" at bounding box center [367, 158] width 178 height 12
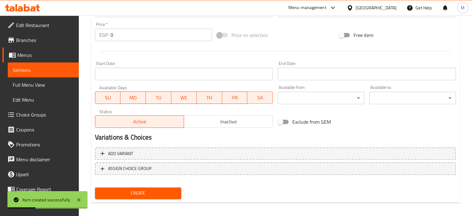
scroll to position [222, 0]
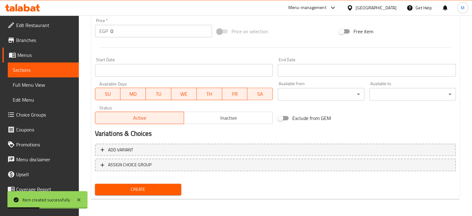
type input "صاروخ مكس جريل (كفته وسجق شيش)"
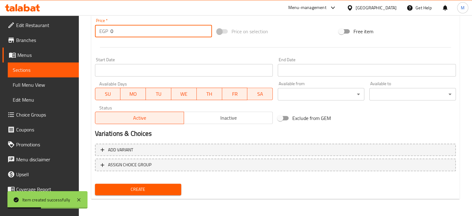
drag, startPoint x: 116, startPoint y: 31, endPoint x: 98, endPoint y: 31, distance: 17.4
click at [104, 32] on div "EGP 0 Price *" at bounding box center [153, 31] width 117 height 12
type input "85"
click at [300, 27] on div "Price on selection" at bounding box center [275, 31] width 122 height 17
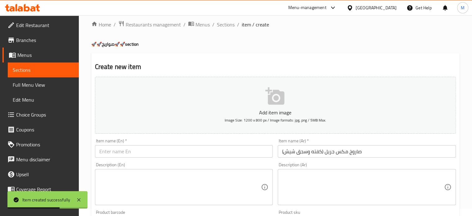
scroll to position [0, 0]
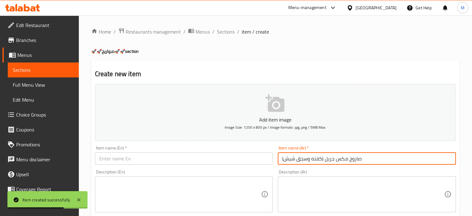
click at [304, 157] on input "صاروخ مكس جريل (كفته وسجق شيش)" at bounding box center [367, 158] width 178 height 12
click at [119, 156] on input "text" at bounding box center [184, 158] width 178 height 12
paste input "Mix Grill Rocket (Kofta and Shish Sausage)"
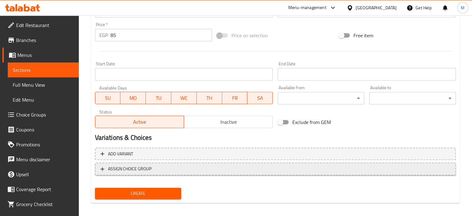
scroll to position [222, 0]
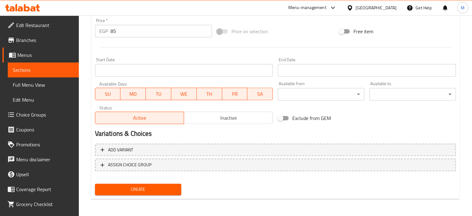
type input "Mix Grill Rocket (Kofta and Shish Sausage)"
click at [138, 184] on button "Create" at bounding box center [138, 188] width 87 height 11
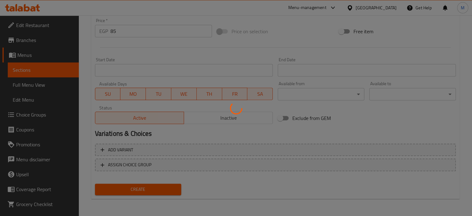
type input "0"
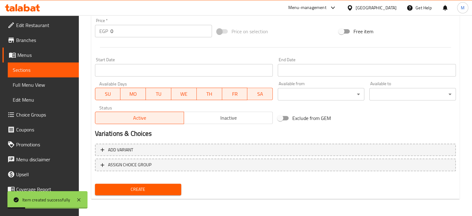
scroll to position [0, 0]
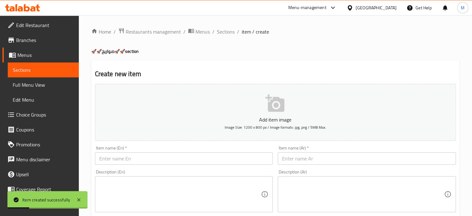
click at [301, 159] on input "text" at bounding box center [367, 158] width 178 height 12
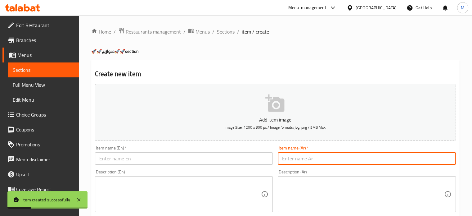
paste input "صاروخ شيش٨٥"
click at [286, 157] on input "صاروخ شيش٨٥" at bounding box center [367, 158] width 178 height 12
click at [285, 157] on input "صاروخ شيش٨٥" at bounding box center [367, 158] width 178 height 12
drag, startPoint x: 283, startPoint y: 156, endPoint x: 288, endPoint y: 156, distance: 5.6
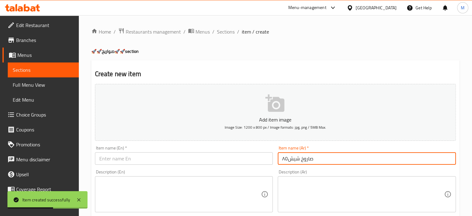
click at [288, 156] on input "صاروخ شيش٨٥" at bounding box center [367, 158] width 178 height 12
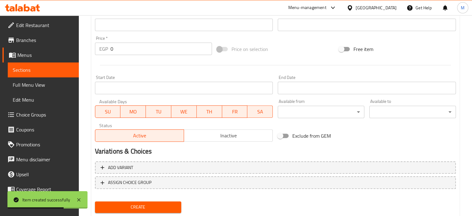
scroll to position [222, 0]
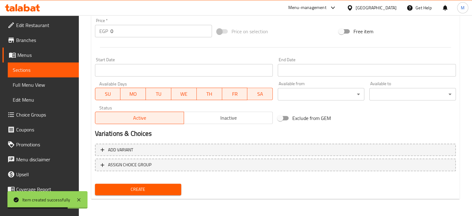
type input "صاروخ شيش"
drag, startPoint x: 108, startPoint y: 34, endPoint x: 101, endPoint y: 36, distance: 7.6
click at [103, 36] on div "EGP 0 Price *" at bounding box center [153, 31] width 117 height 12
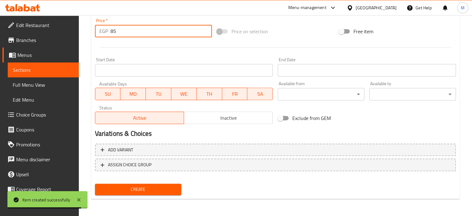
type input "85"
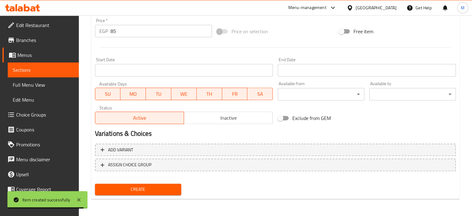
click at [292, 23] on div "Price on selection" at bounding box center [275, 31] width 122 height 17
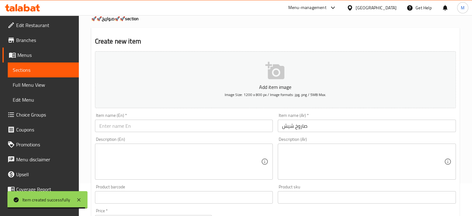
scroll to position [0, 0]
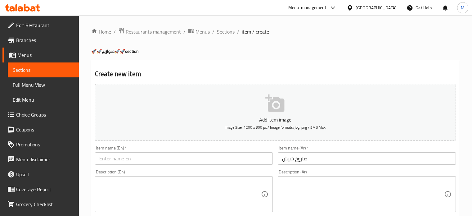
click at [296, 161] on input "صاروخ شيش" at bounding box center [367, 158] width 178 height 12
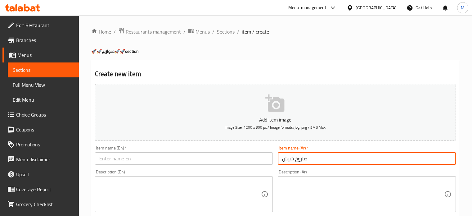
click at [296, 161] on input "صاروخ شيش" at bounding box center [367, 158] width 178 height 12
click at [135, 153] on input "text" at bounding box center [184, 158] width 178 height 12
paste input "Shish missile"
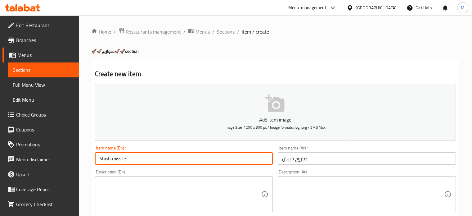
click at [120, 157] on input "Shish missile" at bounding box center [184, 158] width 178 height 12
paste input "rocket"
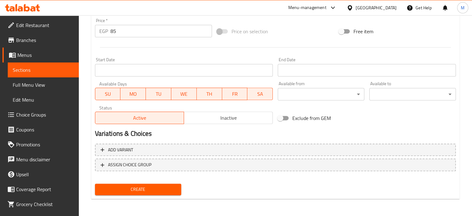
type input "Shish rocket"
click at [137, 186] on span "Create" at bounding box center [138, 189] width 77 height 8
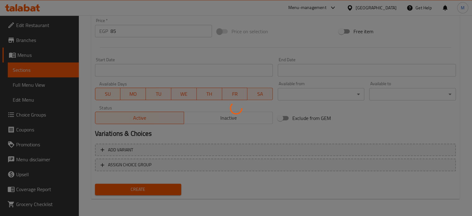
type input "0"
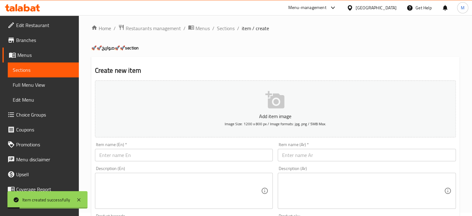
scroll to position [0, 0]
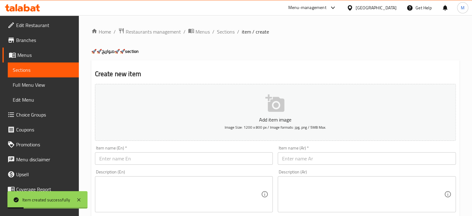
click at [300, 156] on input "text" at bounding box center [367, 158] width 178 height 12
paste input "صاروخ زنجر ٨٥"
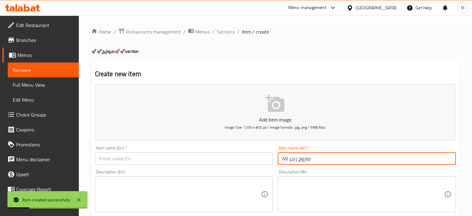
click at [285, 159] on input "صاروخ زنجر ٨٥" at bounding box center [367, 158] width 178 height 12
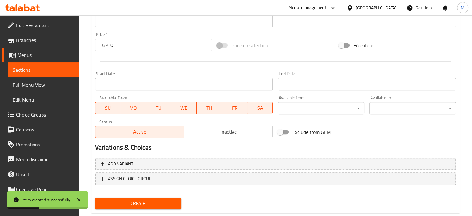
scroll to position [222, 0]
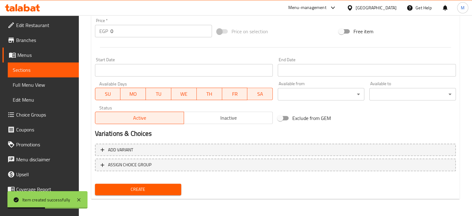
type input "صاروخ زنجر"
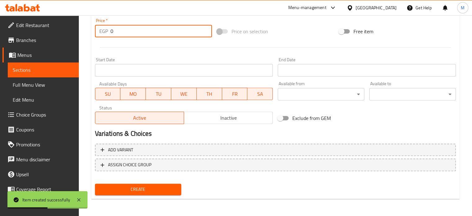
drag, startPoint x: 113, startPoint y: 34, endPoint x: 102, endPoint y: 31, distance: 11.2
click at [108, 34] on div "EGP 0 Price *" at bounding box center [153, 31] width 117 height 12
type input "85"
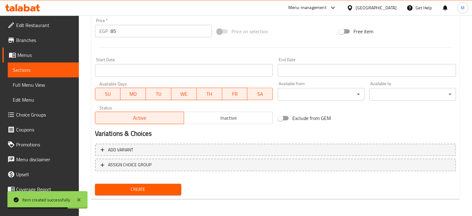
click at [289, 30] on div "Price on selection" at bounding box center [275, 31] width 122 height 17
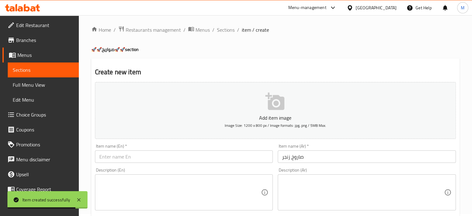
scroll to position [0, 0]
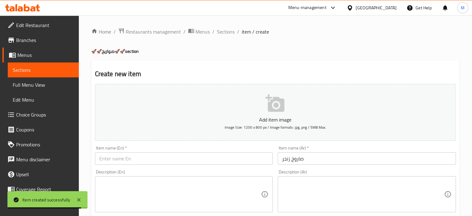
click at [292, 158] on input "صاروخ زنجر" at bounding box center [367, 158] width 178 height 12
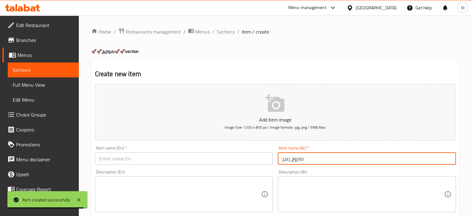
click at [292, 158] on input "صاروخ زنجر" at bounding box center [367, 158] width 178 height 12
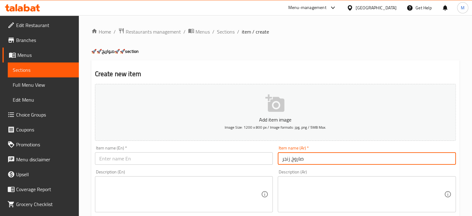
click at [119, 158] on input "text" at bounding box center [184, 158] width 178 height 12
paste input "Zinger missile"
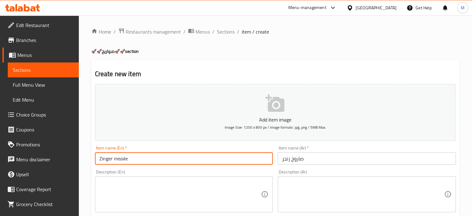
click at [124, 154] on input "Zinger missile" at bounding box center [184, 158] width 178 height 12
paste input "rocket"
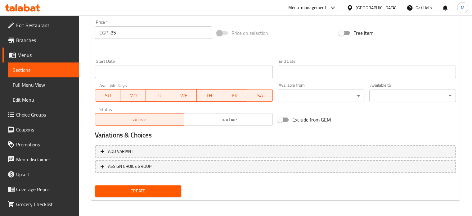
scroll to position [222, 0]
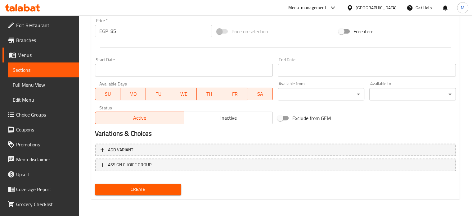
type input "Zinger rocket"
click at [132, 185] on span "Create" at bounding box center [138, 189] width 77 height 8
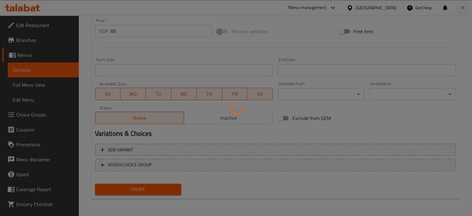
type input "0"
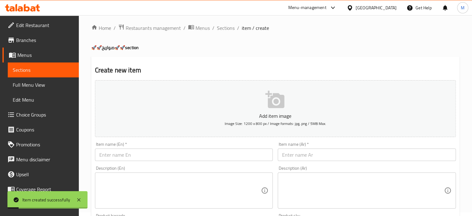
scroll to position [0, 0]
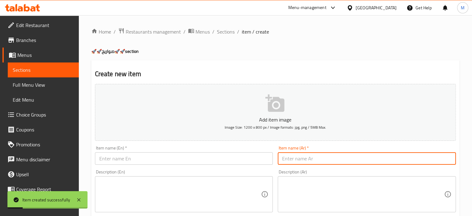
click at [298, 158] on input "text" at bounding box center [367, 158] width 178 height 12
paste input "صاروخ استريس ٨٥"
click at [285, 158] on input "صاروخ استريس ٨٥" at bounding box center [367, 158] width 178 height 12
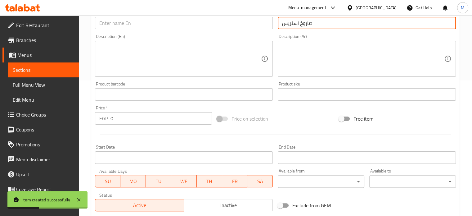
scroll to position [222, 0]
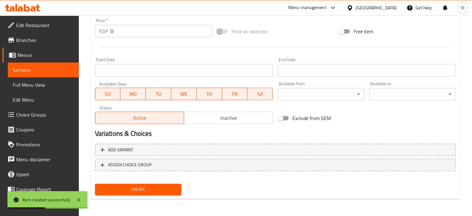
type input "صاروخ استريس"
drag, startPoint x: 115, startPoint y: 32, endPoint x: 102, endPoint y: 35, distance: 13.0
click at [107, 35] on div "EGP 0 Price *" at bounding box center [153, 31] width 117 height 12
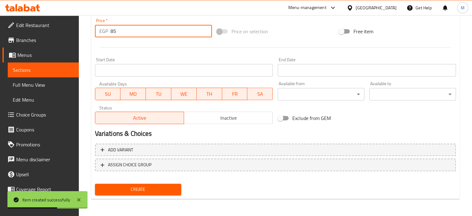
type input "85"
click at [286, 34] on div "Price on selection" at bounding box center [275, 31] width 122 height 17
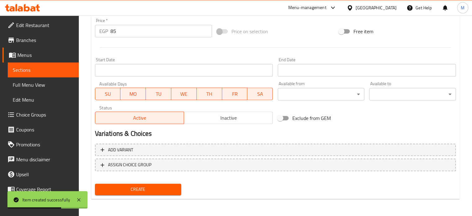
scroll to position [0, 0]
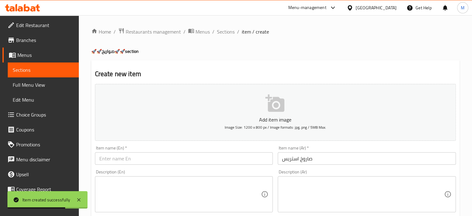
click at [299, 162] on input "صاروخ استريس" at bounding box center [367, 158] width 178 height 12
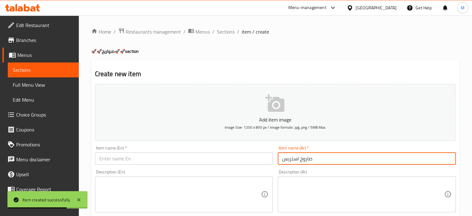
click at [298, 162] on input "صاروخ استريس" at bounding box center [367, 158] width 178 height 12
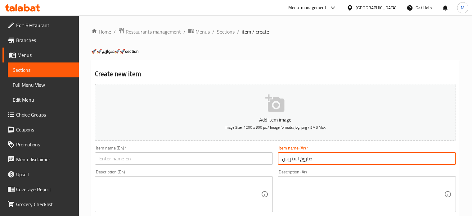
click at [188, 157] on input "text" at bounding box center [184, 158] width 178 height 12
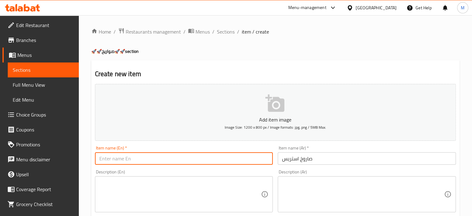
paste input "Streps"
paste input "rocket"
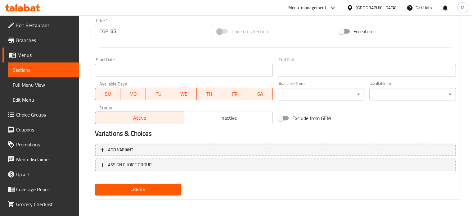
type input "Streps rocket"
click at [135, 194] on button "Create" at bounding box center [138, 188] width 87 height 11
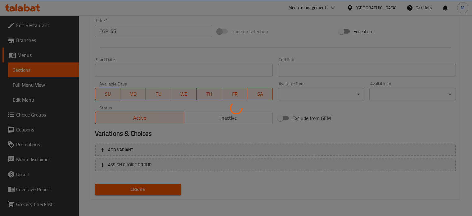
type input "0"
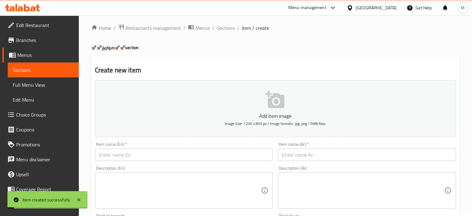
scroll to position [0, 0]
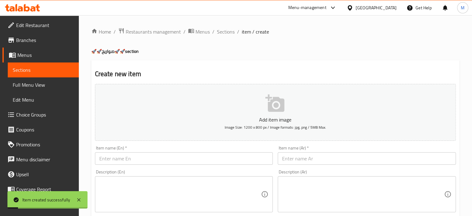
click at [306, 162] on input "text" at bounding box center [367, 158] width 178 height 12
paste input "صاروخ بانيه ٨٠"
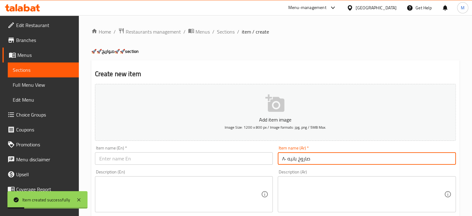
click at [282, 159] on input "صاروخ بانيه ٨٠" at bounding box center [367, 158] width 178 height 12
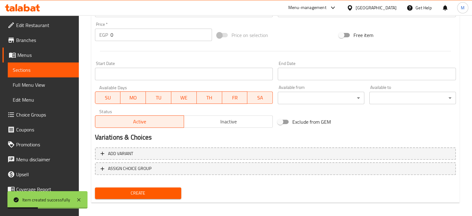
scroll to position [222, 0]
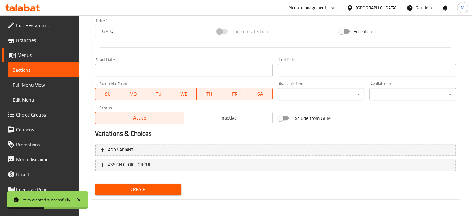
type input "صاروخ بانيه"
click at [110, 35] on input "0" at bounding box center [160, 31] width 101 height 12
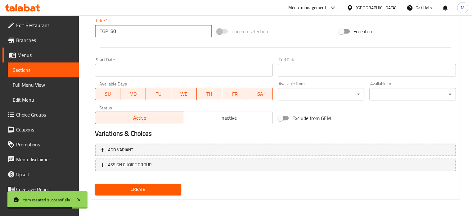
type input "80"
click at [281, 33] on div "Price on selection" at bounding box center [275, 31] width 122 height 17
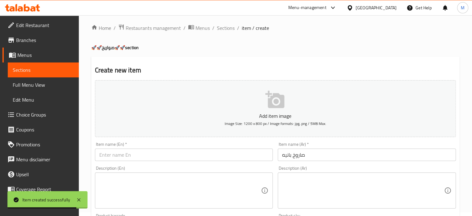
scroll to position [0, 0]
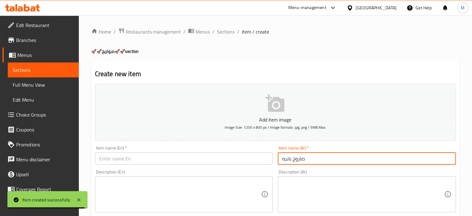
click at [290, 155] on input "صاروخ بانيه" at bounding box center [367, 158] width 178 height 12
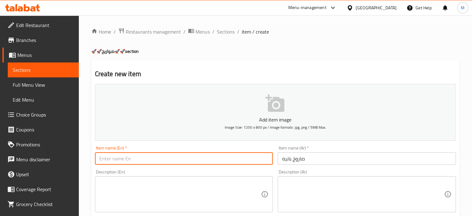
click at [137, 159] on input "text" at bounding box center [184, 158] width 178 height 12
type input "Pane Rocket"
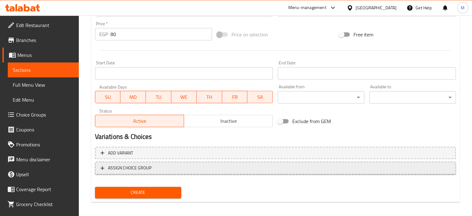
scroll to position [222, 0]
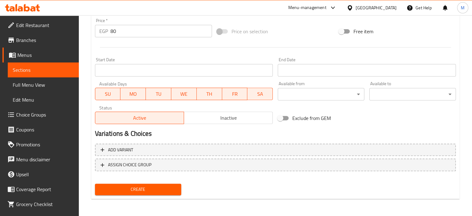
click at [146, 194] on button "Create" at bounding box center [138, 188] width 87 height 11
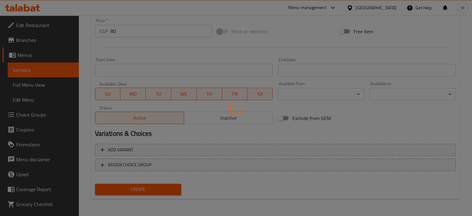
type input "0"
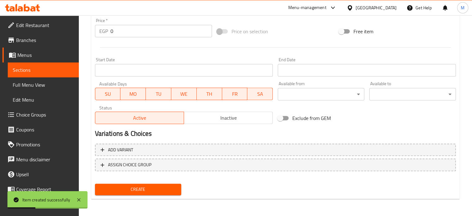
scroll to position [0, 0]
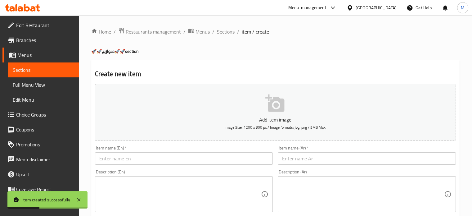
click at [293, 163] on input "text" at bounding box center [367, 158] width 178 height 12
paste input "صاروخ فاهيتا فراخ ٨٥"
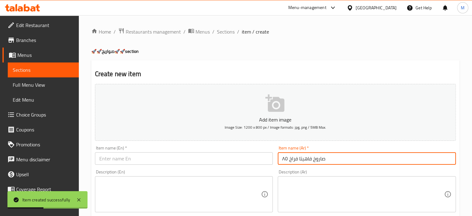
click at [285, 160] on input "صاروخ فاهيتا فراخ ٨٥" at bounding box center [367, 158] width 178 height 12
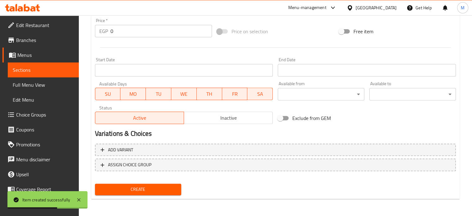
type input "صاروخ فاهيتا فراخ"
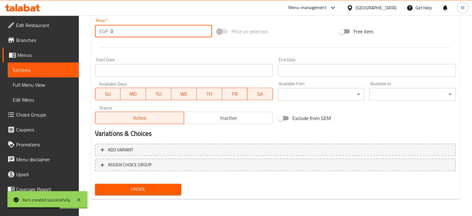
drag, startPoint x: 118, startPoint y: 31, endPoint x: 109, endPoint y: 32, distance: 8.7
click at [110, 32] on input "0" at bounding box center [160, 31] width 101 height 12
type input "85"
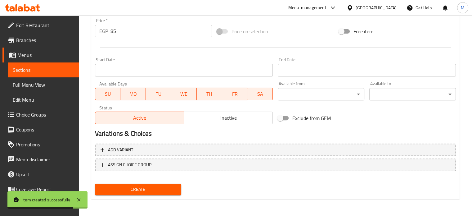
click at [300, 32] on div "Price on selection" at bounding box center [275, 31] width 122 height 17
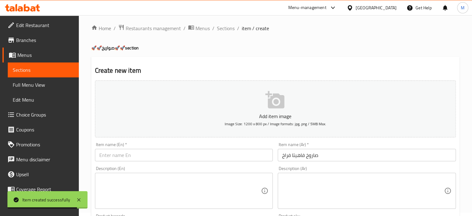
scroll to position [0, 0]
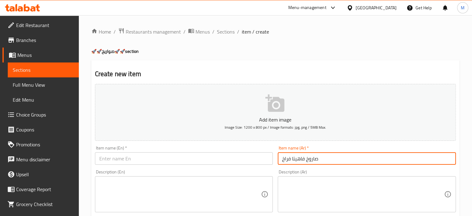
click at [294, 160] on input "صاروخ فاهيتا فراخ" at bounding box center [367, 158] width 178 height 12
click at [151, 154] on input "text" at bounding box center [184, 158] width 178 height 12
paste input "Chicken Fajita Rocket"
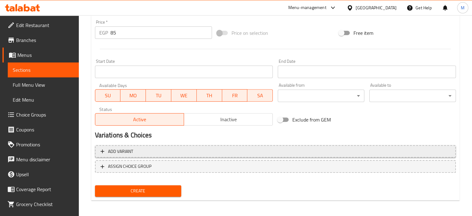
scroll to position [222, 0]
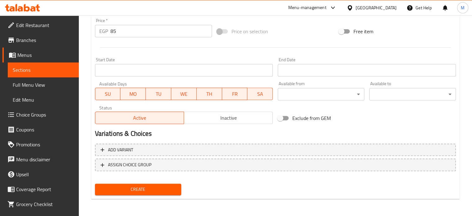
type input "Chicken Fajita Rocket"
click at [139, 188] on span "Create" at bounding box center [138, 189] width 77 height 8
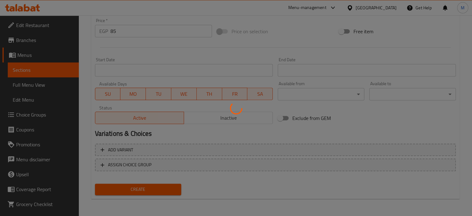
type input "0"
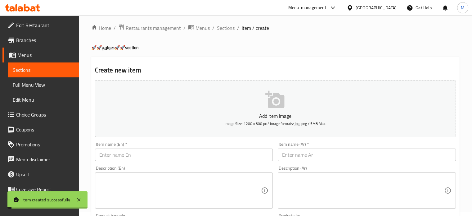
scroll to position [0, 0]
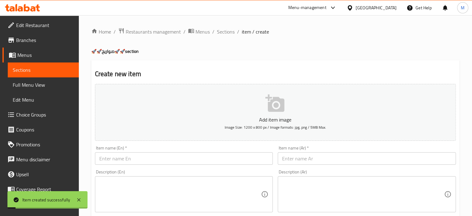
click at [293, 161] on input "text" at bounding box center [367, 158] width 178 height 12
paste input "صاروخ شاورما فراخ ٨٥"
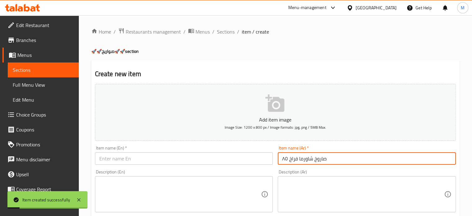
click at [287, 159] on input "صاروخ شاورما فراخ ٨٥" at bounding box center [367, 158] width 178 height 12
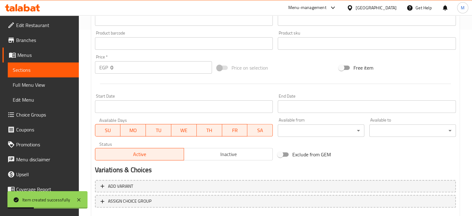
scroll to position [222, 0]
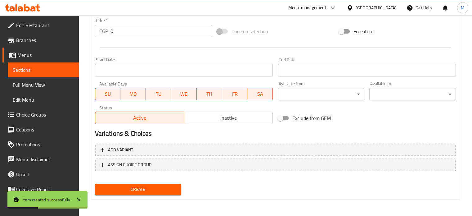
type input "صاروخ شاورما فراخ"
click at [113, 36] on input "0" at bounding box center [160, 31] width 101 height 12
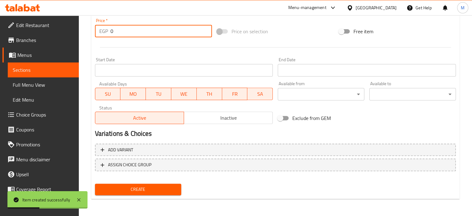
click at [106, 37] on div "Price   * EGP 0 Price *" at bounding box center [153, 28] width 122 height 24
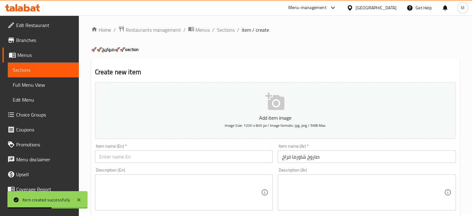
scroll to position [0, 0]
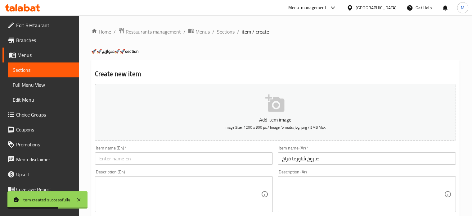
type input "85"
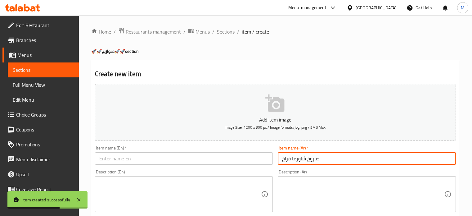
click at [299, 156] on input "صاروخ شاورما فراخ" at bounding box center [367, 158] width 178 height 12
click at [298, 157] on input "صاروخ شاورما فراخ" at bounding box center [367, 158] width 178 height 12
click at [132, 156] on input "text" at bounding box center [184, 158] width 178 height 12
paste input "Chicken Shawarma Rocket"
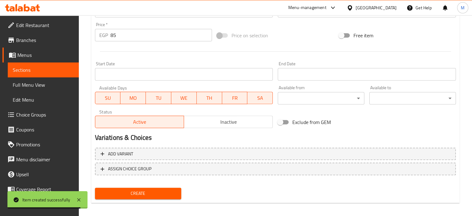
scroll to position [222, 0]
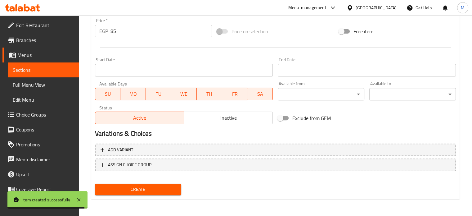
type input "Chicken Shawarma Rocket"
click at [132, 194] on button "Create" at bounding box center [138, 188] width 87 height 11
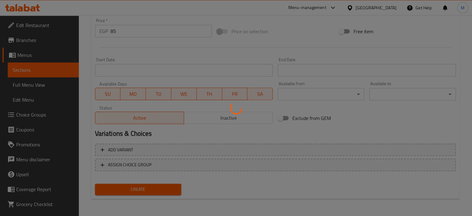
type input "0"
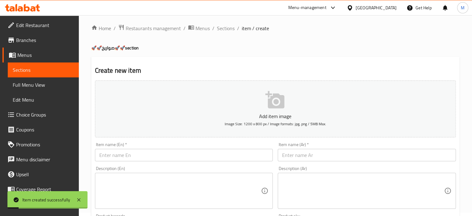
scroll to position [0, 0]
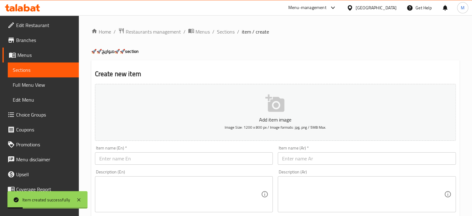
click at [303, 155] on input "text" at bounding box center [367, 158] width 178 height 12
paste input "صاروخ مشكل فراخ"
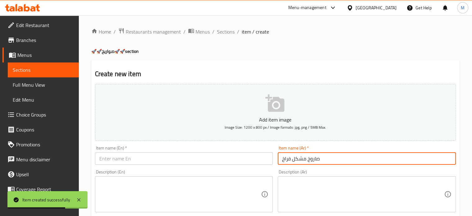
click at [298, 160] on input "صاروخ مشكل فراخ" at bounding box center [367, 158] width 178 height 12
paste input "[PERSON_NAME] - مقلي ١١٠"
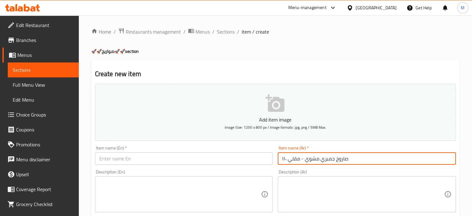
click at [283, 158] on input "صاروخ جمبري مشوي - مقلي ١١٠" at bounding box center [367, 158] width 178 height 12
click at [282, 158] on input "صاروخ جمبري مشوي - مقلي ١١٠" at bounding box center [367, 158] width 178 height 12
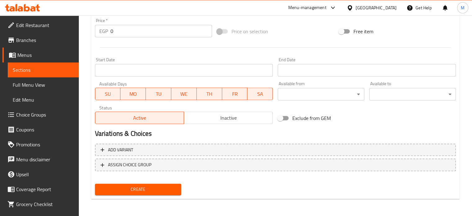
type input "صاروخ جمبري مشوي - مقلي"
drag, startPoint x: 124, startPoint y: 34, endPoint x: 101, endPoint y: 36, distance: 23.0
click at [102, 36] on div "EGP 0 Price *" at bounding box center [153, 31] width 117 height 12
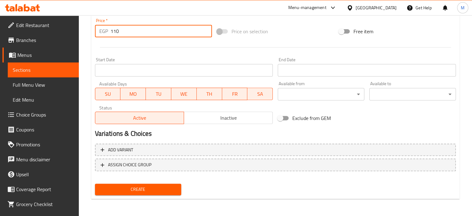
type input "110"
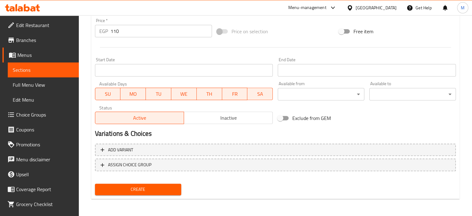
click at [315, 29] on div "Price on selection" at bounding box center [275, 31] width 122 height 17
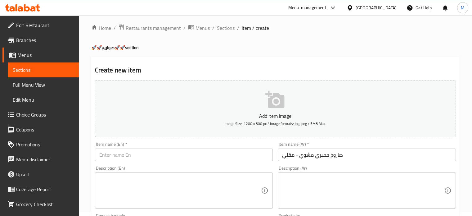
scroll to position [0, 0]
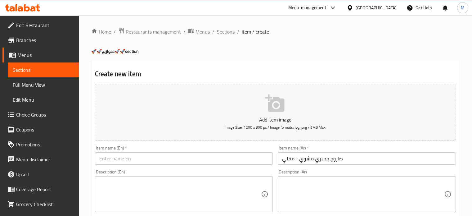
click at [290, 159] on input "صاروخ جمبري مشوي - مقلي" at bounding box center [367, 158] width 178 height 12
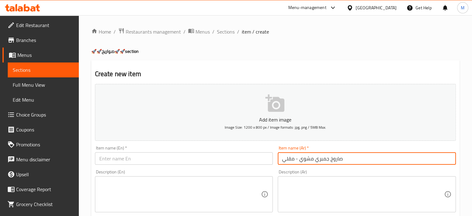
click at [290, 159] on input "صاروخ جمبري مشوي - مقلي" at bounding box center [367, 158] width 178 height 12
click at [292, 160] on input "صاروخ [PERSON_NAME]" at bounding box center [367, 158] width 178 height 12
type input "صاروخ [PERSON_NAME]"
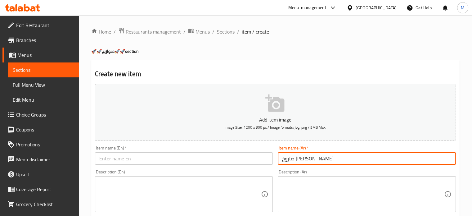
click at [123, 167] on div "Description (En) Description (En)" at bounding box center [183, 190] width 183 height 47
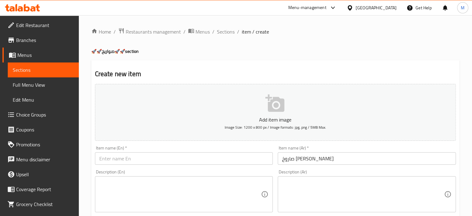
click at [310, 160] on input "صاروخ [PERSON_NAME]" at bounding box center [367, 158] width 178 height 12
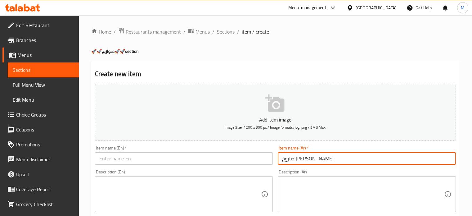
click at [310, 160] on input "صاروخ [PERSON_NAME]" at bounding box center [367, 158] width 178 height 12
click at [146, 154] on input "text" at bounding box center [184, 158] width 178 height 12
paste input "Grilled shrimp rocket"
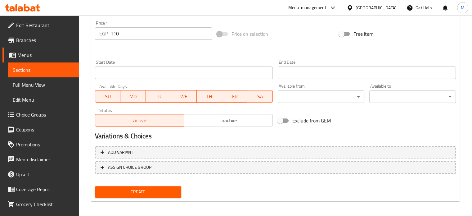
scroll to position [222, 0]
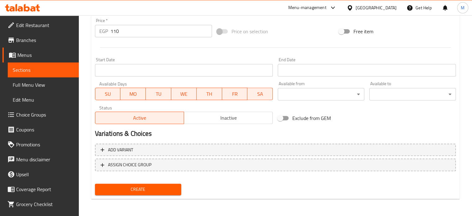
type input "Grilled shrimp rocket"
click at [143, 187] on span "Create" at bounding box center [138, 189] width 77 height 8
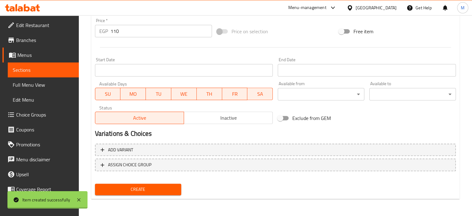
type input "0"
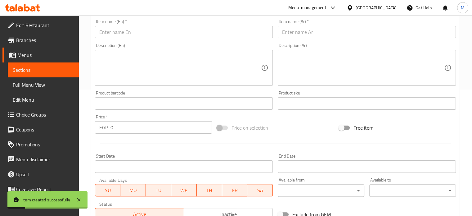
scroll to position [0, 0]
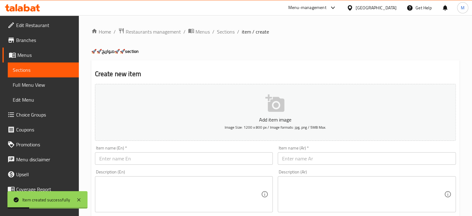
click at [309, 157] on input "text" at bounding box center [367, 158] width 178 height 12
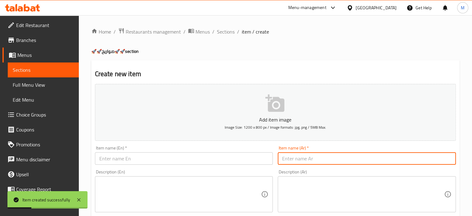
paste input "صاروخ جمبري مقلى"
type input "صاروخ جمبري مقلى"
click at [134, 158] on input "text" at bounding box center [184, 158] width 178 height 12
paste input "Fried shrimp rocket"
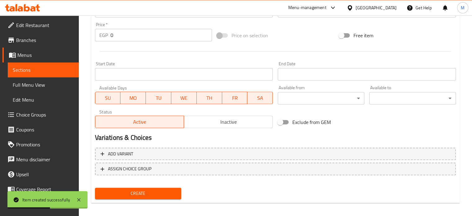
scroll to position [222, 0]
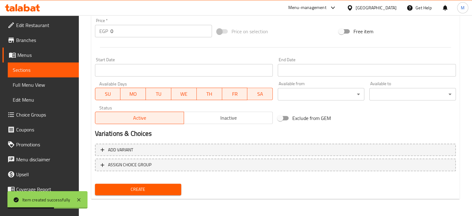
type input "Fried shrimp rocket"
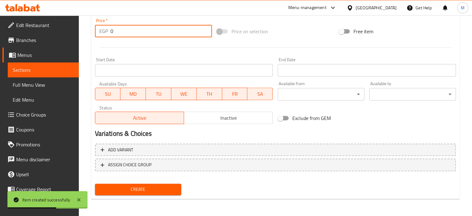
drag, startPoint x: 116, startPoint y: 32, endPoint x: 100, endPoint y: 35, distance: 16.1
click at [104, 34] on div "EGP 0 Price *" at bounding box center [153, 31] width 117 height 12
type input "110"
click at [134, 188] on span "Create" at bounding box center [138, 189] width 77 height 8
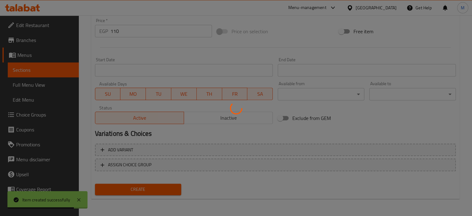
type input "0"
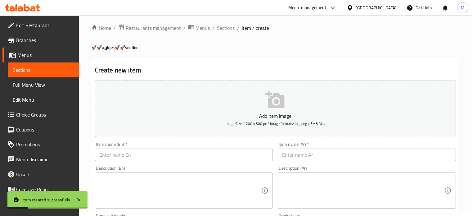
scroll to position [0, 0]
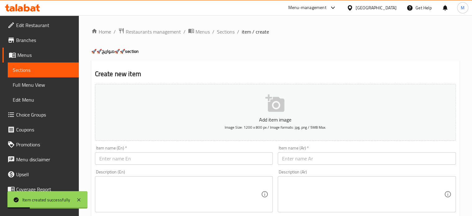
click at [317, 156] on input "text" at bounding box center [367, 158] width 178 height 12
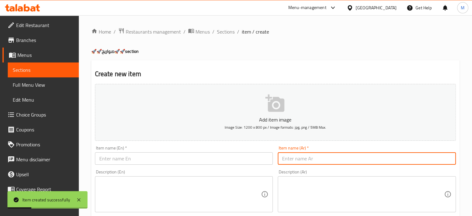
paste input "صاروخ سيبيا مشوي"
type input "صاروخ سيبيا مشوي"
click at [162, 157] on input "text" at bounding box center [184, 158] width 178 height 12
paste input "Grilled Sepia Rocket"
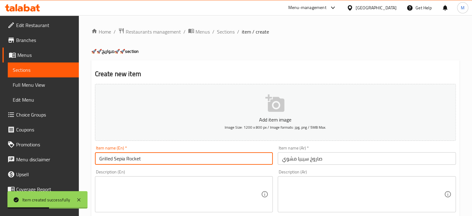
type input "Grilled Sepia Rocket"
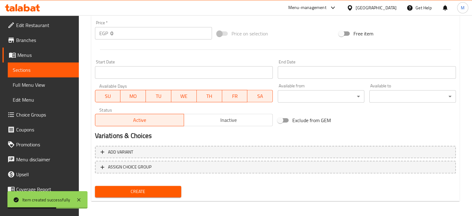
scroll to position [222, 0]
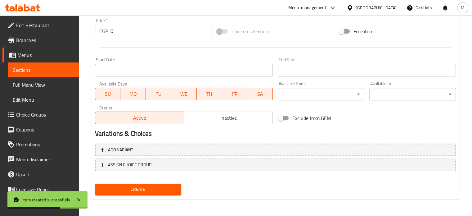
click at [113, 30] on input "0" at bounding box center [160, 31] width 101 height 12
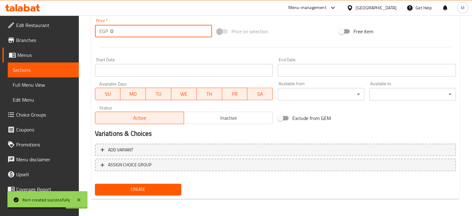
drag, startPoint x: 117, startPoint y: 32, endPoint x: 111, endPoint y: 33, distance: 6.0
click at [112, 33] on input "0" at bounding box center [160, 31] width 101 height 12
type input "95"
click at [131, 185] on span "Create" at bounding box center [138, 189] width 77 height 8
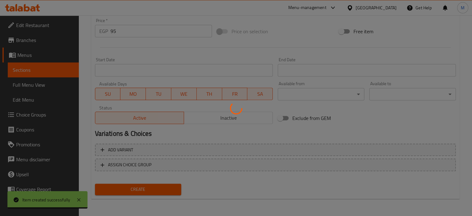
type input "0"
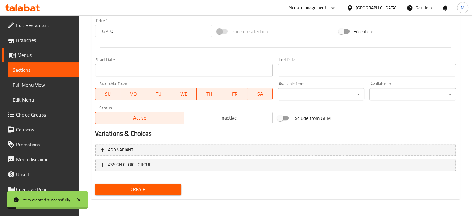
scroll to position [0, 0]
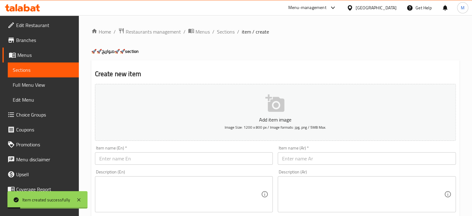
click at [309, 159] on input "text" at bounding box center [367, 158] width 178 height 12
paste input "صاروخ سيبيا مقلى"
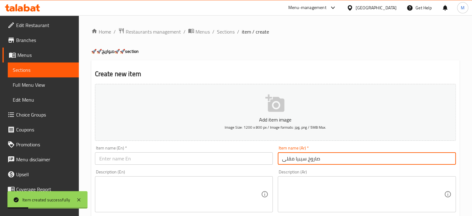
type input "صاروخ سيبيا مقلى"
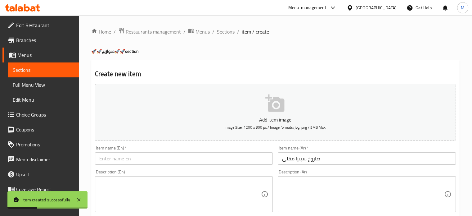
click at [145, 166] on div "Item name (En)   * Item name (En) *" at bounding box center [183, 155] width 183 height 24
click at [146, 161] on input "text" at bounding box center [184, 158] width 178 height 12
paste input "Fried Sepia Rocket"
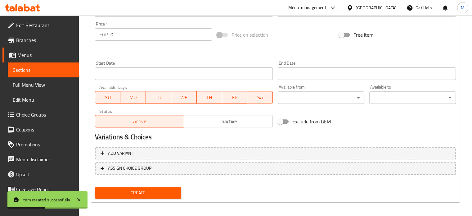
scroll to position [222, 0]
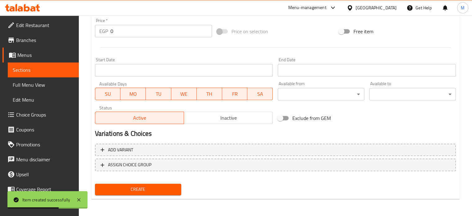
type input "Fried Sepia Rocket"
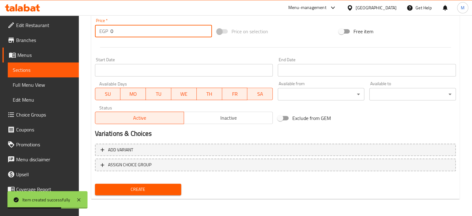
drag, startPoint x: 116, startPoint y: 32, endPoint x: 104, endPoint y: 34, distance: 11.6
click at [110, 32] on input "0" at bounding box center [160, 31] width 101 height 12
type input "95"
click at [148, 183] on button "Create" at bounding box center [138, 188] width 87 height 11
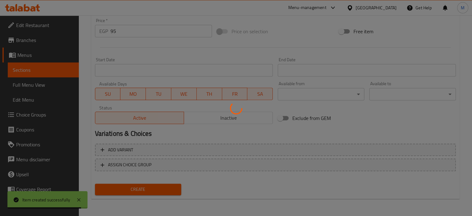
type input "0"
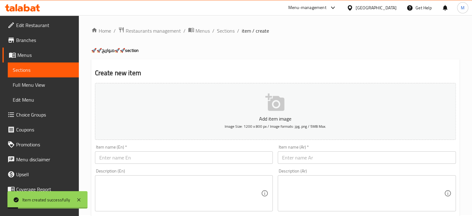
scroll to position [0, 0]
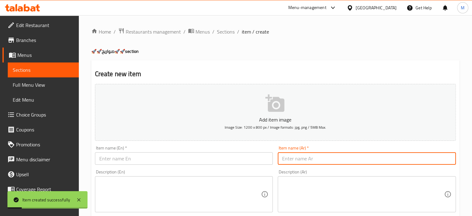
click at [311, 159] on input "text" at bounding box center [367, 158] width 178 height 12
paste input "صاروخ مكس سي فود ١١٠"
click at [283, 157] on input "صاروخ مكس سي فود ١١٠" at bounding box center [367, 158] width 178 height 12
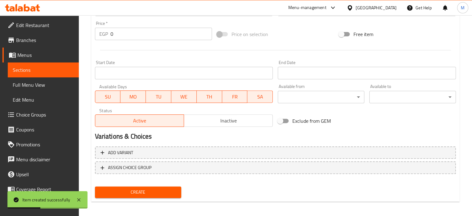
scroll to position [222, 0]
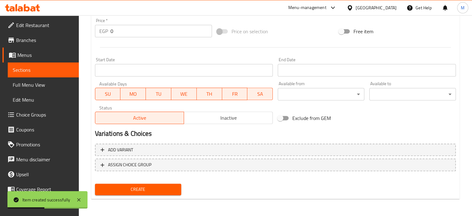
type input "صاروخ مكس سي فود"
click at [110, 34] on div "EGP 0 Price *" at bounding box center [153, 31] width 117 height 12
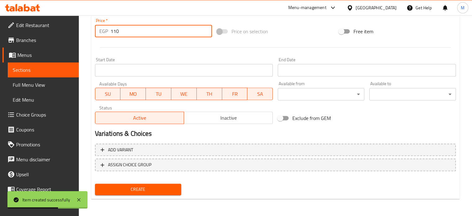
type input "110"
click at [300, 28] on div "Price on selection" at bounding box center [275, 31] width 122 height 17
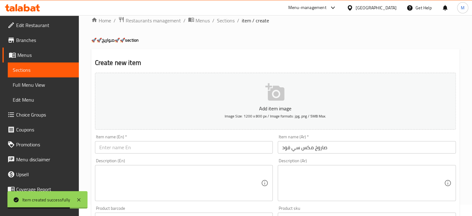
scroll to position [0, 0]
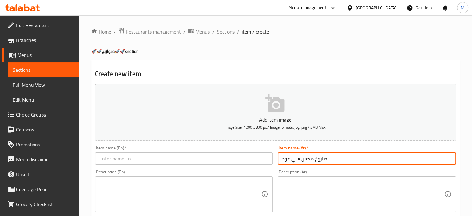
click at [308, 157] on input "صاروخ مكس سي فود" at bounding box center [367, 158] width 178 height 12
click at [125, 156] on input "text" at bounding box center [184, 158] width 178 height 12
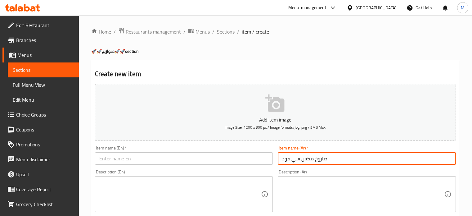
paste input "Mixed seafood rocket"
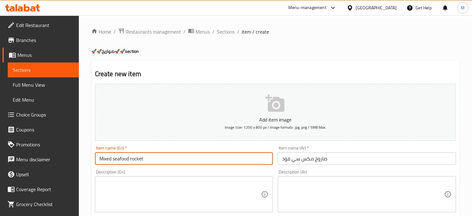
type input "Mixed seafood rocket"
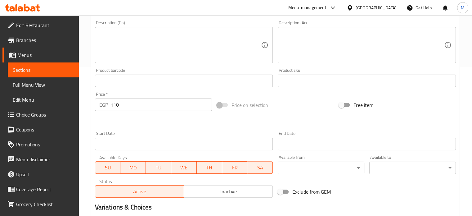
scroll to position [222, 0]
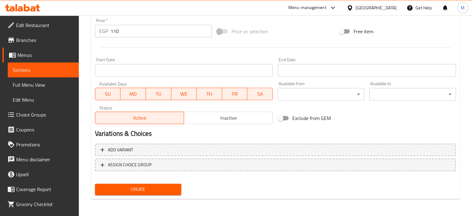
click at [146, 183] on button "Create" at bounding box center [138, 188] width 87 height 11
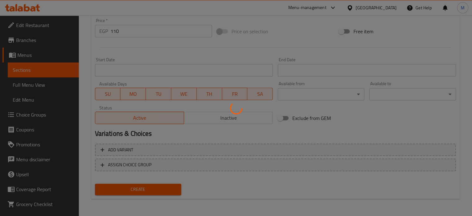
type input "0"
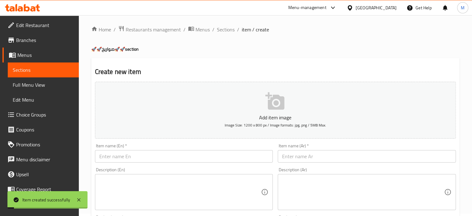
scroll to position [0, 0]
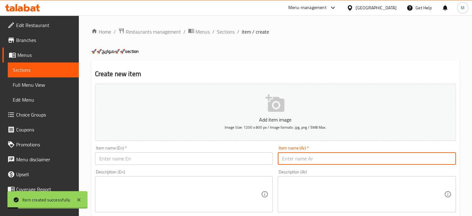
click at [297, 157] on input "text" at bounding box center [367, 158] width 178 height 12
paste input "صاروخ تونه ٧٠"
click at [285, 160] on input "صاروخ تونه ٧٠" at bounding box center [367, 158] width 178 height 12
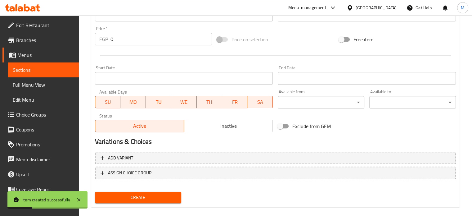
scroll to position [222, 0]
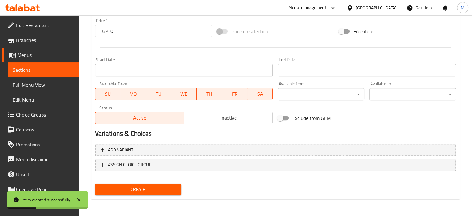
type input "صاروخ تونه"
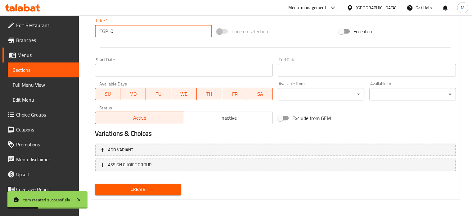
drag, startPoint x: 120, startPoint y: 30, endPoint x: 108, endPoint y: 31, distance: 11.8
click at [108, 31] on div "EGP 0 Price *" at bounding box center [153, 31] width 117 height 12
type input "70"
click at [291, 34] on div "Price on selection" at bounding box center [275, 31] width 122 height 17
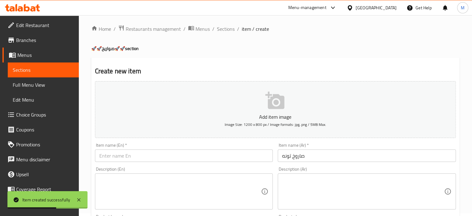
scroll to position [0, 0]
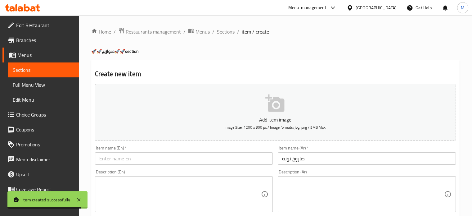
click at [134, 159] on input "text" at bounding box center [184, 158] width 178 height 12
paste input "Tuna"
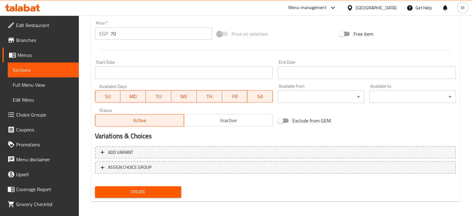
scroll to position [222, 0]
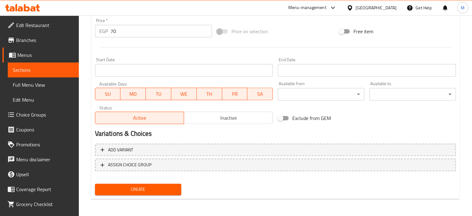
type input "Tuna Rocket"
click at [133, 186] on span "Create" at bounding box center [138, 189] width 77 height 8
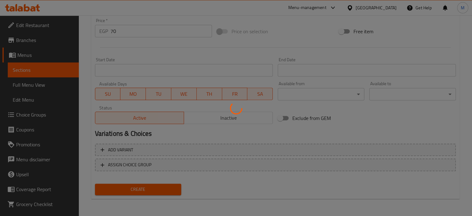
type input "0"
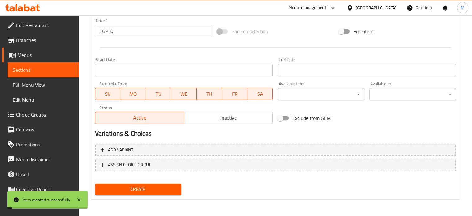
scroll to position [0, 0]
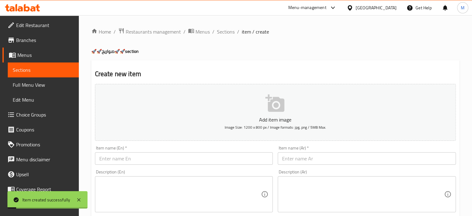
click at [320, 159] on input "text" at bounding box center [367, 158] width 178 height 12
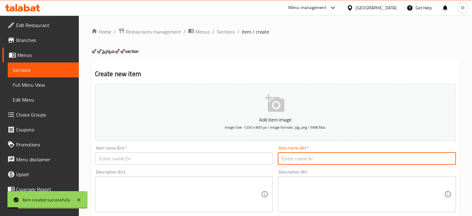
paste input "صاروخ كفيار موتزريلا ١٠٠"
click at [281, 157] on input "صاروخ كفيار موتزريلا ١٠٠" at bounding box center [367, 158] width 178 height 12
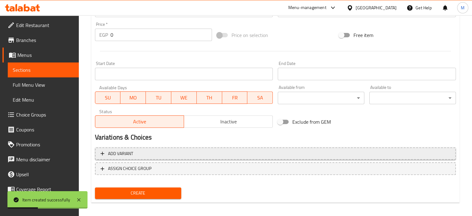
scroll to position [222, 0]
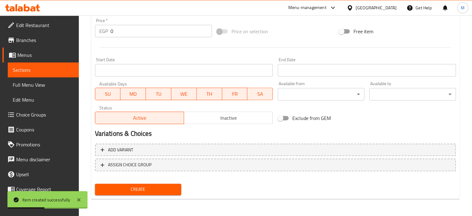
type input "صاروخ كفيار موتزريلا"
drag, startPoint x: 115, startPoint y: 33, endPoint x: 100, endPoint y: 32, distance: 14.9
click at [106, 33] on div "EGP 0 Price *" at bounding box center [153, 31] width 117 height 12
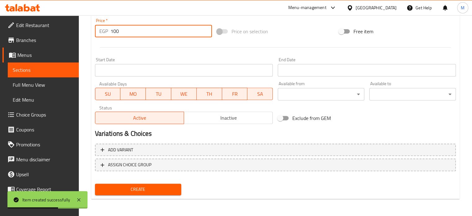
type input "100"
click at [300, 37] on div "Price on selection" at bounding box center [275, 31] width 122 height 17
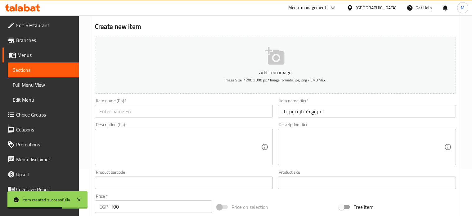
scroll to position [0, 0]
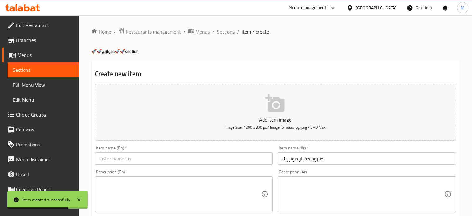
click at [305, 157] on input "صاروخ كفيار موتزريلا" at bounding box center [367, 158] width 178 height 12
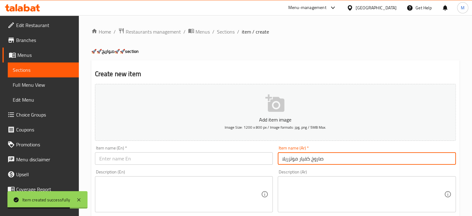
click at [305, 157] on input "صاروخ كفيار موتزريلا" at bounding box center [367, 158] width 178 height 12
click at [291, 155] on input "صاروخ كفيار موتزريلا" at bounding box center [367, 158] width 178 height 12
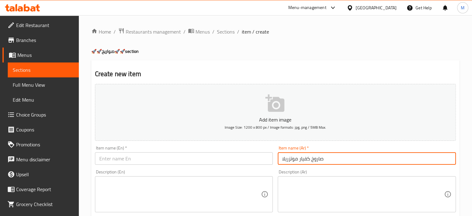
click at [289, 159] on input "صاروخ كفيار موتزريلا" at bounding box center [367, 158] width 178 height 12
click at [288, 159] on input "صاروخ كفيار موتزريلا" at bounding box center [367, 158] width 178 height 12
click at [289, 160] on input "صاروخ كفيار [PERSON_NAME]" at bounding box center [367, 158] width 178 height 12
click at [290, 160] on input "صاروخ كفيار [PERSON_NAME]" at bounding box center [367, 158] width 178 height 12
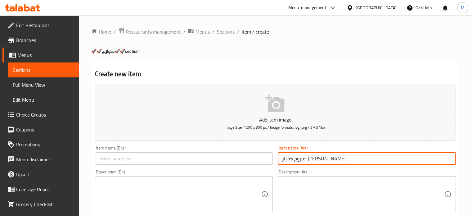
paste input "افيار موزاريلا"
type input "صاروخ كافيار موزاريلا"
click at [148, 154] on input "text" at bounding box center [184, 158] width 178 height 12
paste input "Mozzarella Caviar Rocket"
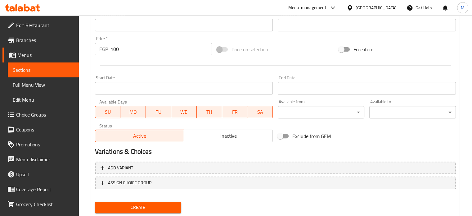
scroll to position [222, 0]
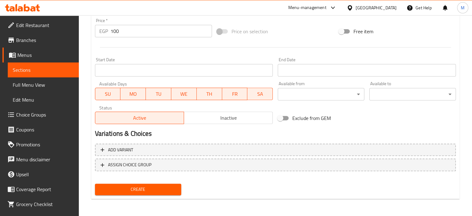
type input "Mozzarella Caviar Rocket"
click at [158, 187] on span "Create" at bounding box center [138, 189] width 77 height 8
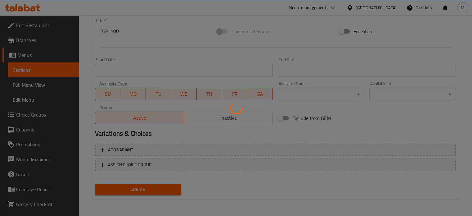
type input "0"
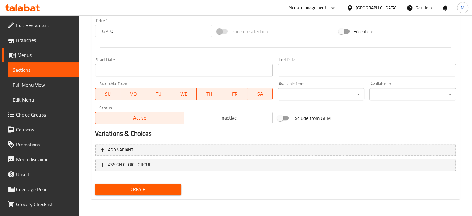
click at [189, 94] on span "WE" at bounding box center [184, 93] width 20 height 9
